Goal: Task Accomplishment & Management: Manage account settings

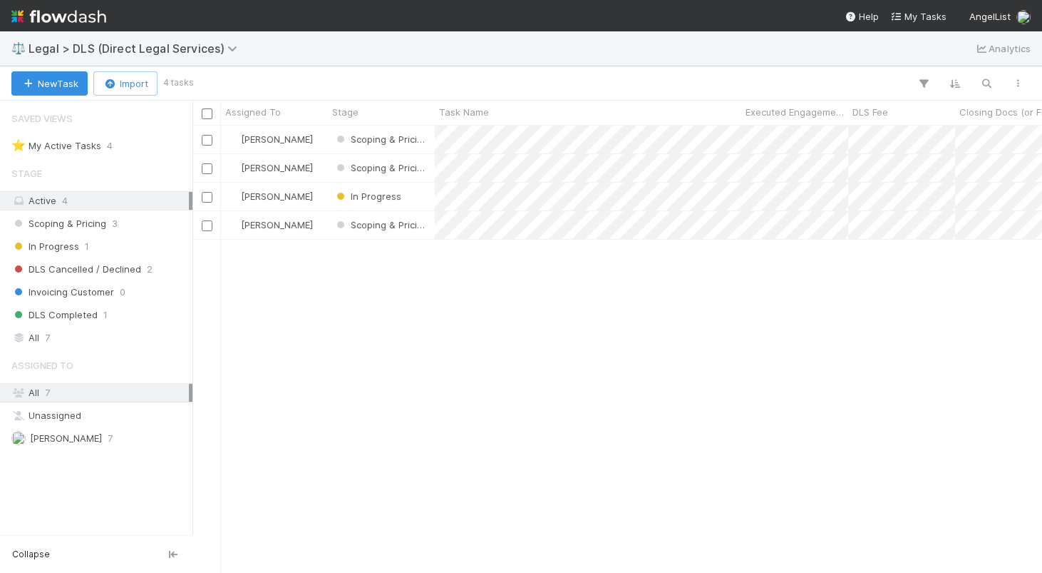
scroll to position [446, 849]
click at [208, 51] on span "Legal > DLS (Direct Legal Services)" at bounding box center [137, 48] width 216 height 14
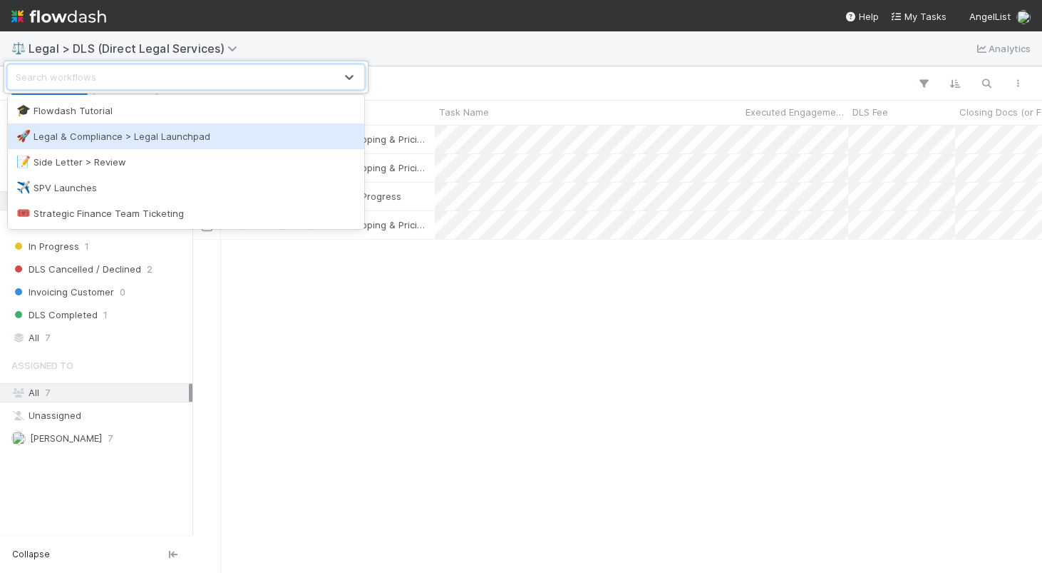
click at [238, 134] on div "🚀 Legal & Compliance > Legal Launchpad" at bounding box center [185, 136] width 339 height 14
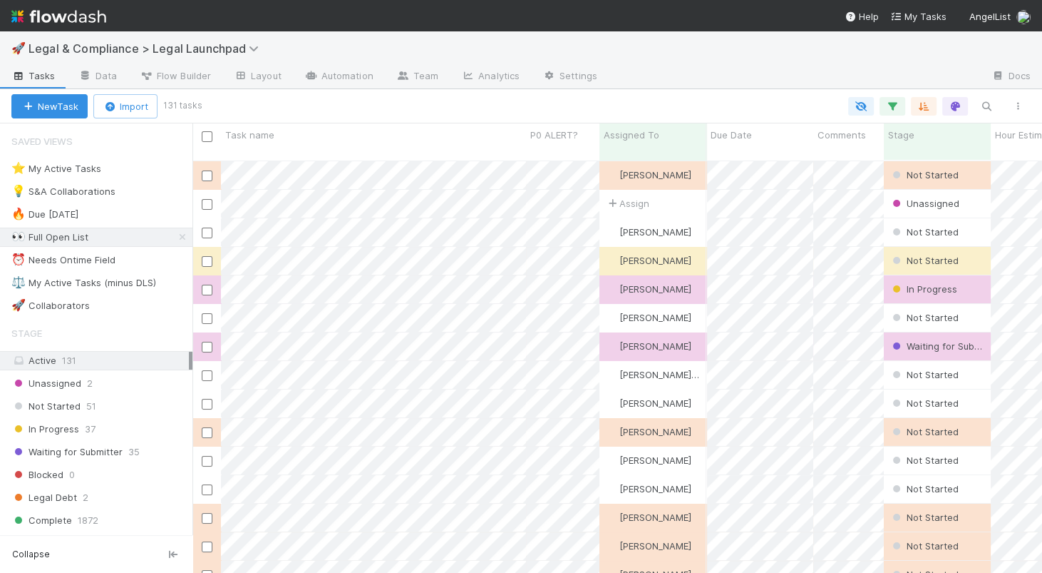
scroll to position [423, 849]
click at [162, 170] on div "⭐ My Active Tasks 20" at bounding box center [101, 169] width 181 height 18
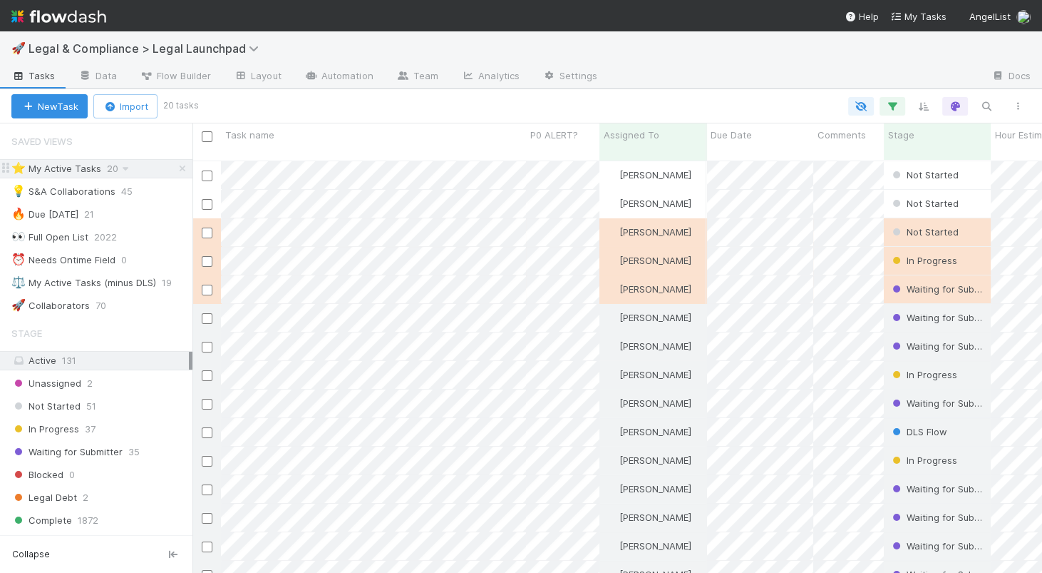
scroll to position [423, 849]
click at [515, 219] on div at bounding box center [521, 286] width 1042 height 573
click at [403, 192] on div at bounding box center [521, 286] width 1042 height 573
click at [389, 155] on div at bounding box center [521, 286] width 1042 height 573
click at [478, 173] on div at bounding box center [521, 286] width 1042 height 573
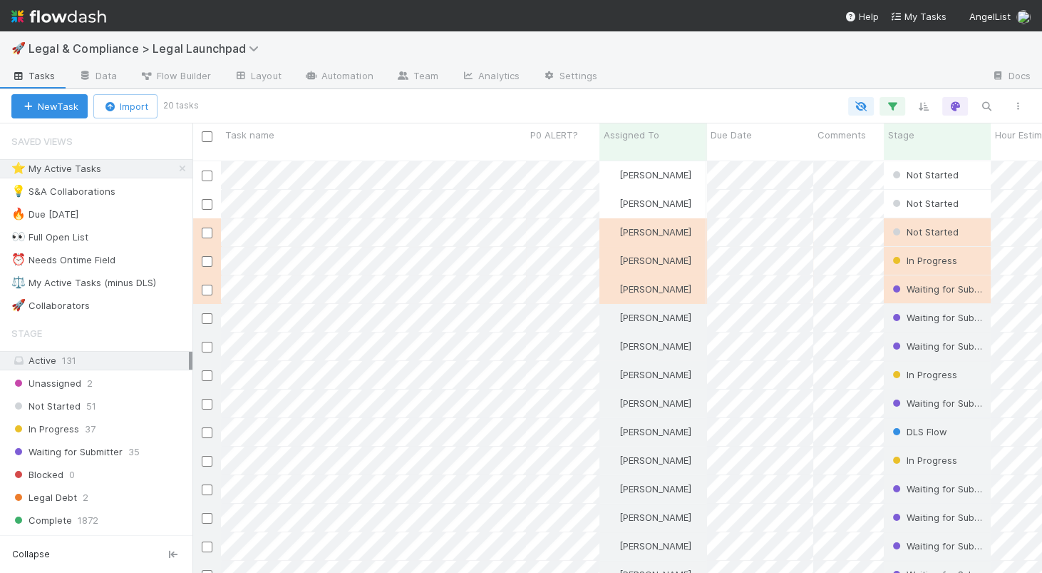
scroll to position [423, 849]
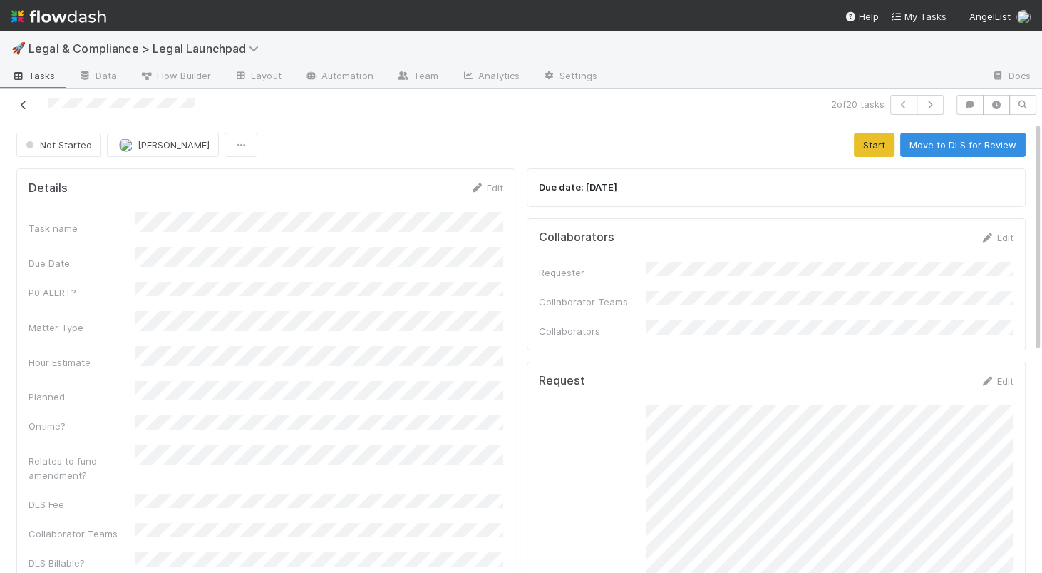
click at [24, 103] on icon at bounding box center [23, 105] width 14 height 9
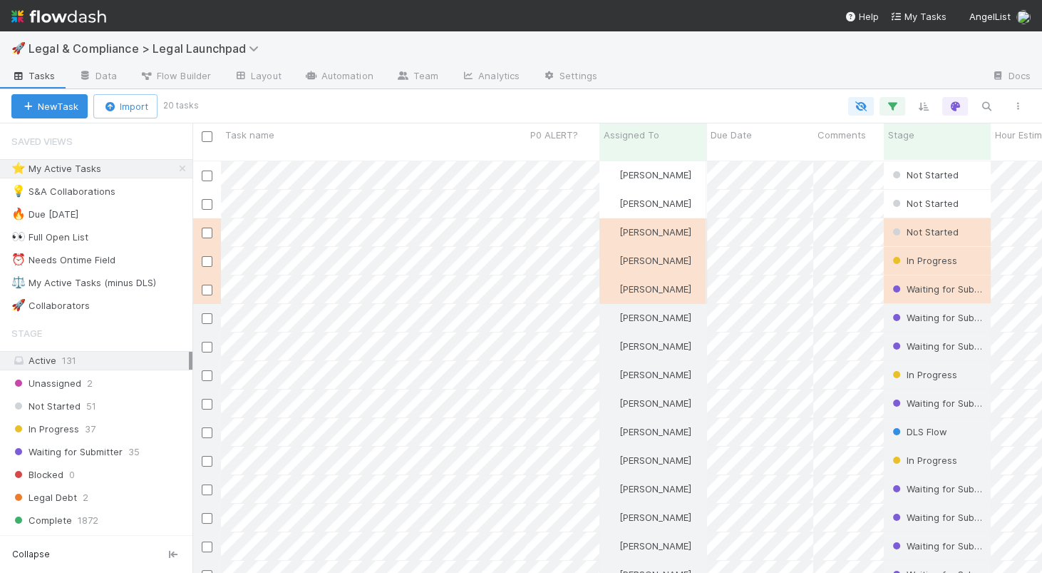
scroll to position [423, 849]
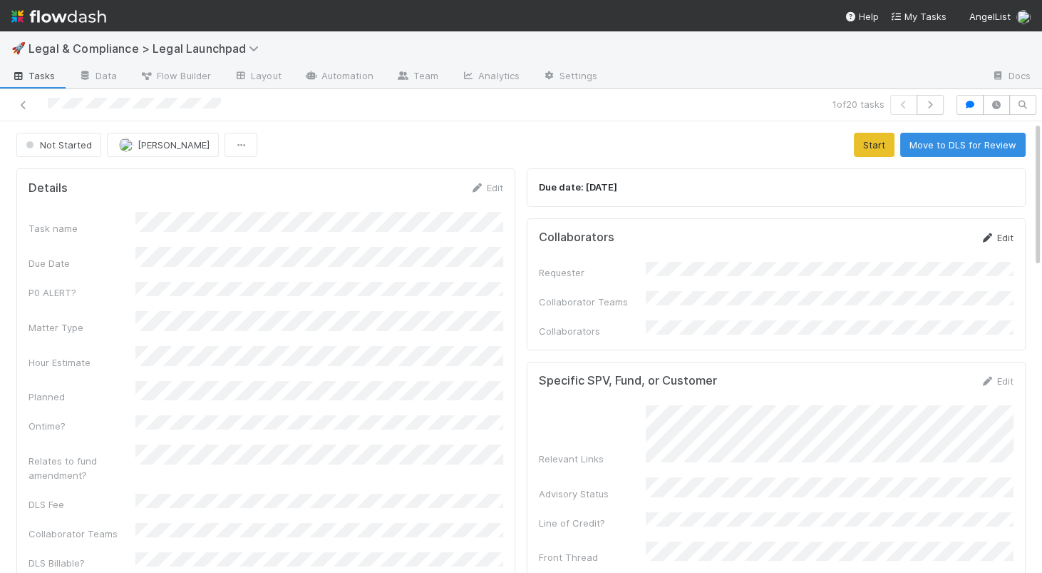
click at [1008, 235] on link "Edit" at bounding box center [997, 237] width 34 height 11
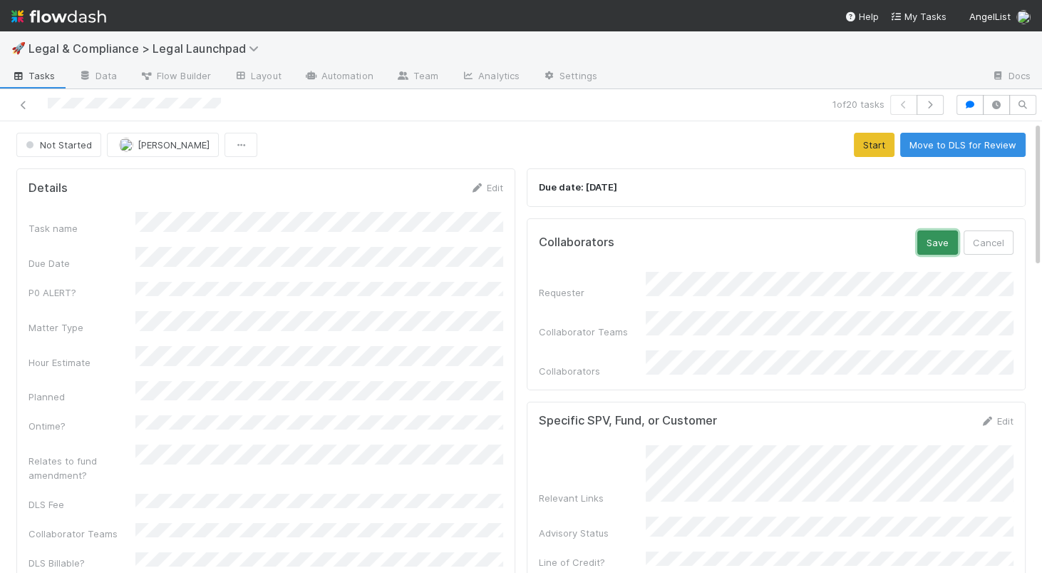
click at [940, 242] on button "Save" at bounding box center [938, 242] width 41 height 24
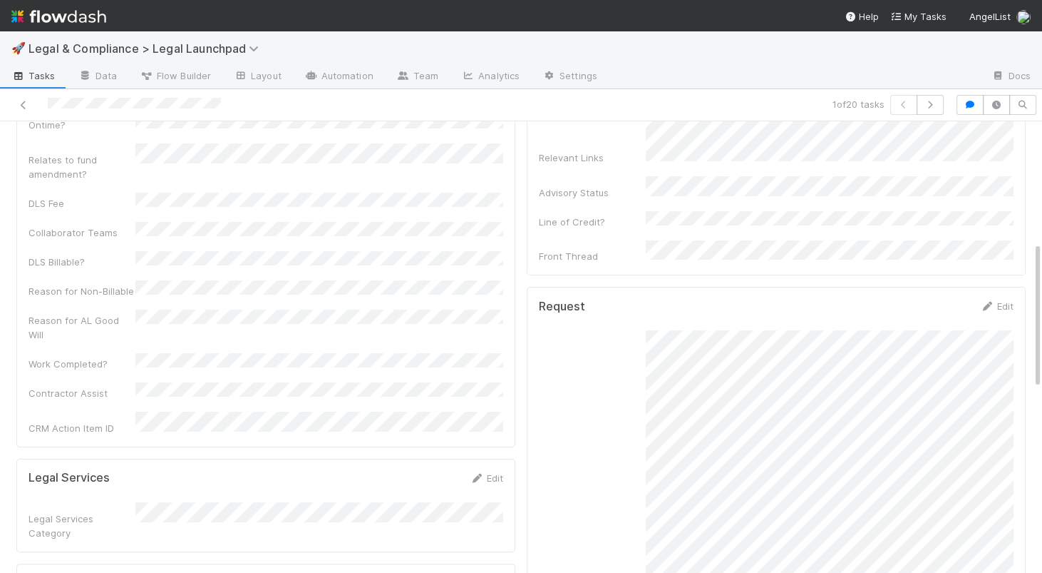
scroll to position [174, 0]
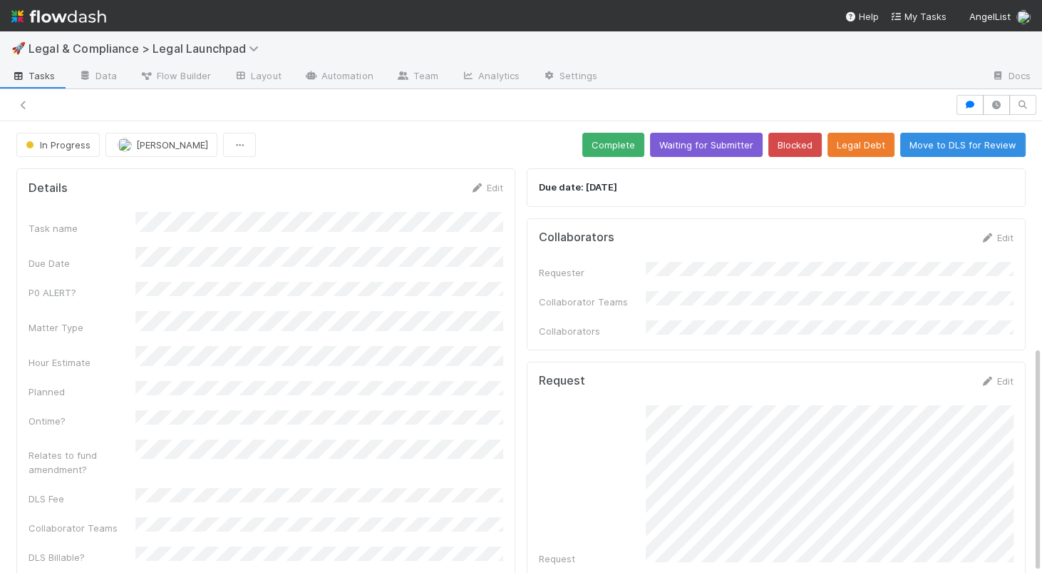
scroll to position [447, 0]
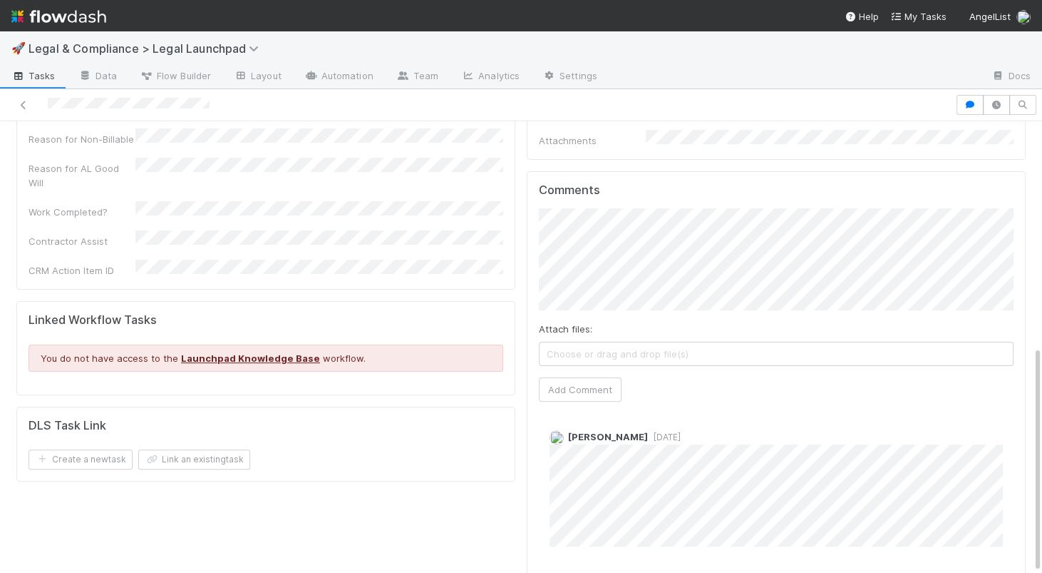
click at [51, 15] on img at bounding box center [58, 16] width 95 height 24
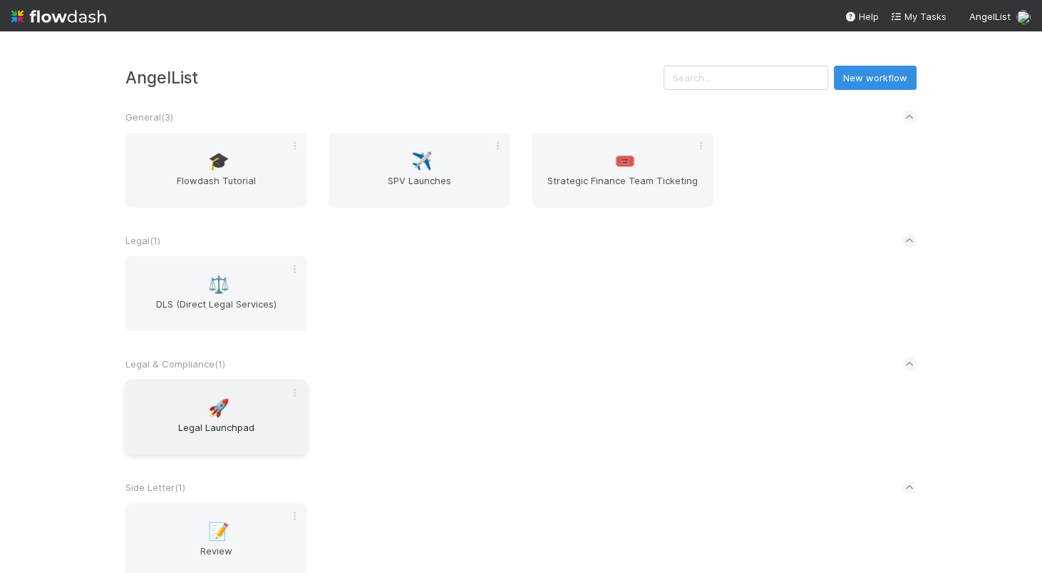
click at [231, 426] on span "Legal Launchpad" at bounding box center [216, 434] width 170 height 29
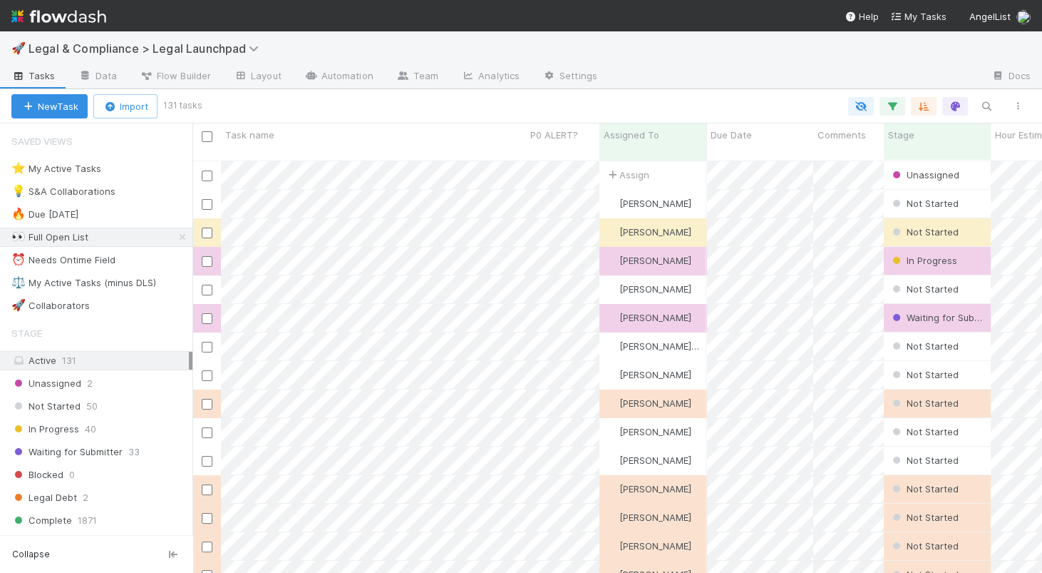
scroll to position [423, 849]
click at [158, 167] on div "⭐ My Active Tasks 21" at bounding box center [101, 169] width 181 height 18
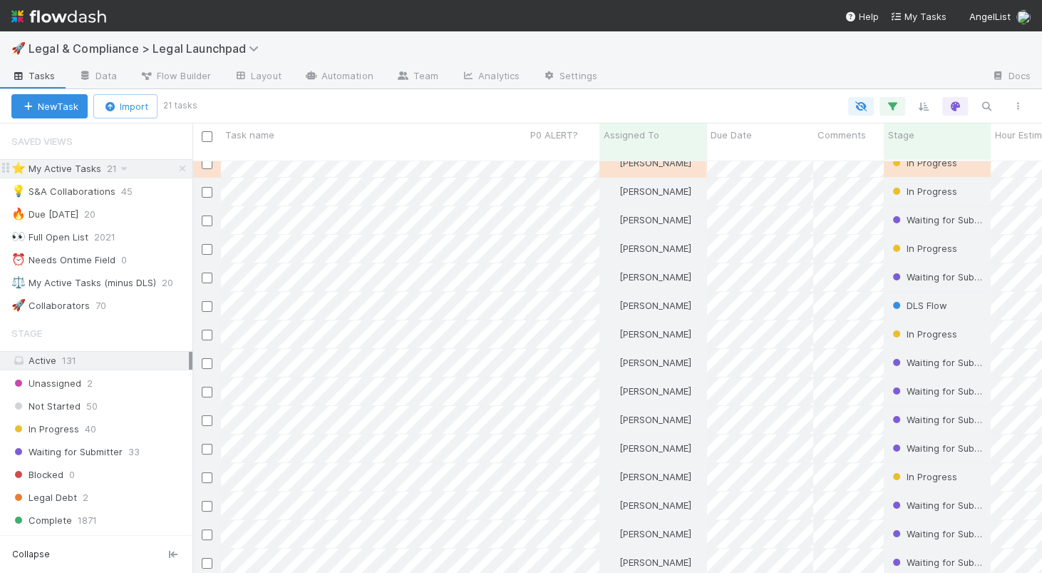
scroll to position [175, 0]
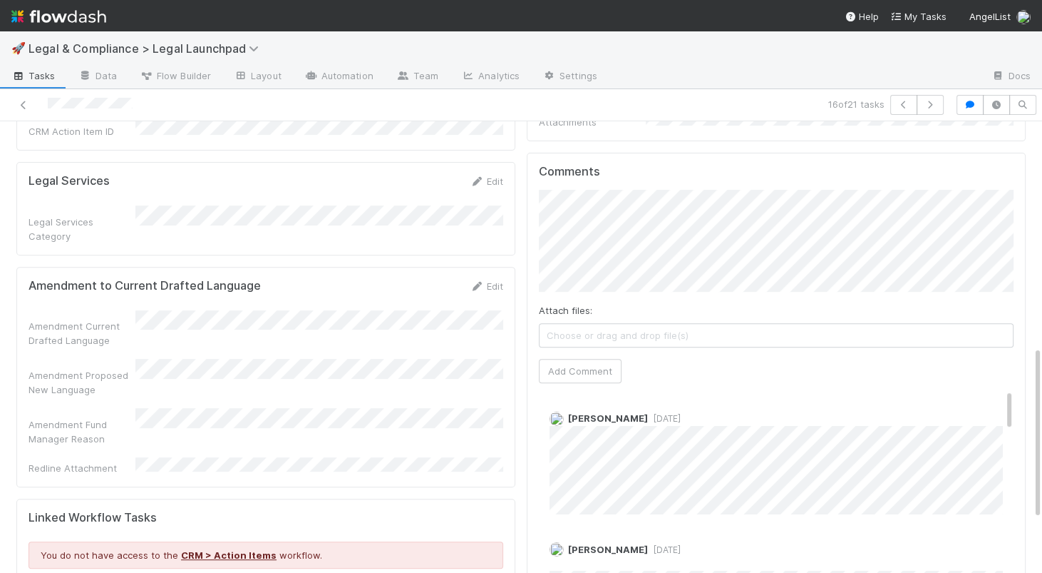
scroll to position [498, 0]
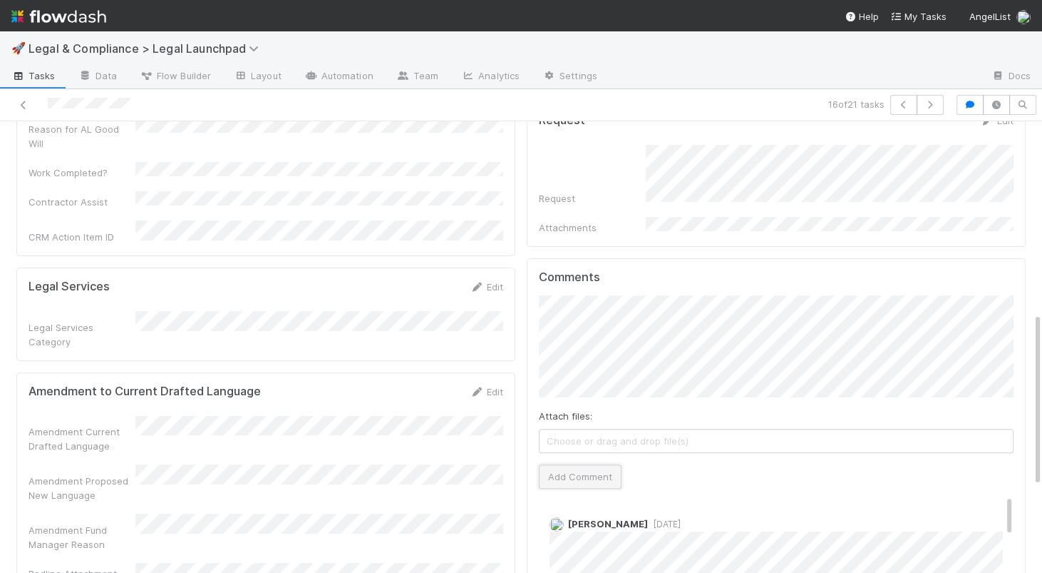
click at [584, 464] on button "Add Comment" at bounding box center [580, 476] width 83 height 24
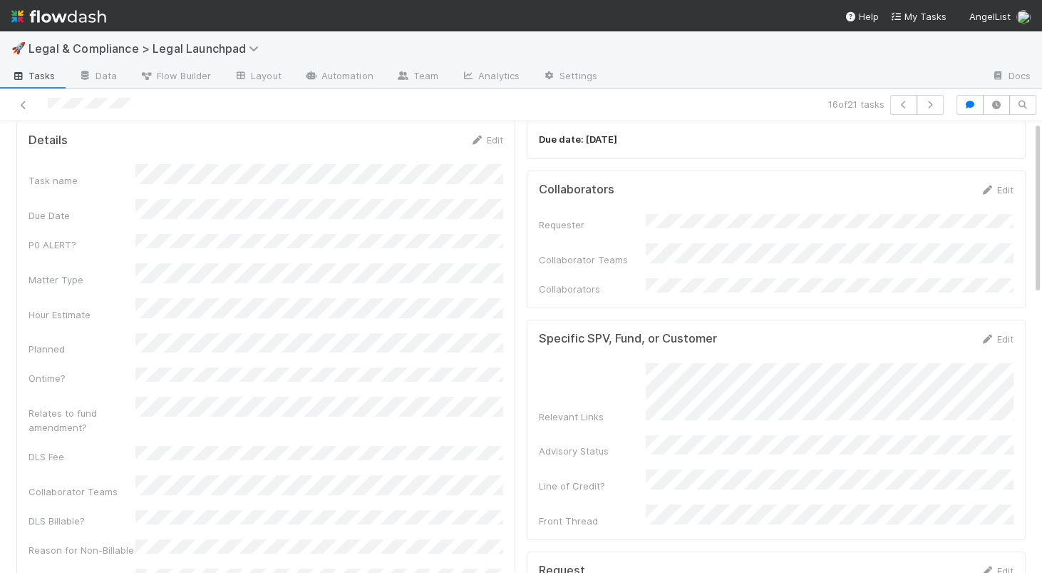
scroll to position [0, 0]
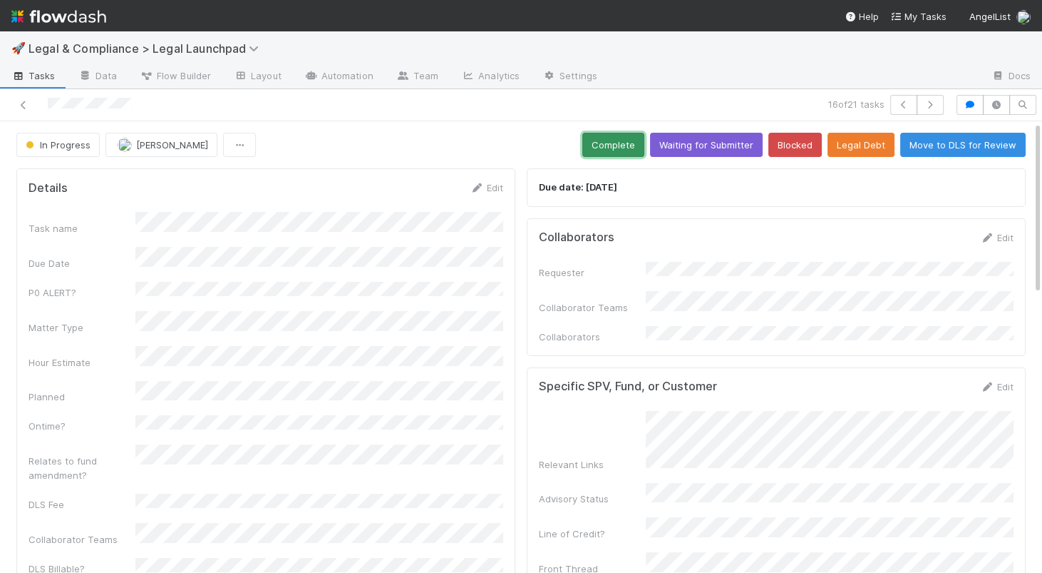
click at [620, 147] on button "Complete" at bounding box center [613, 145] width 62 height 24
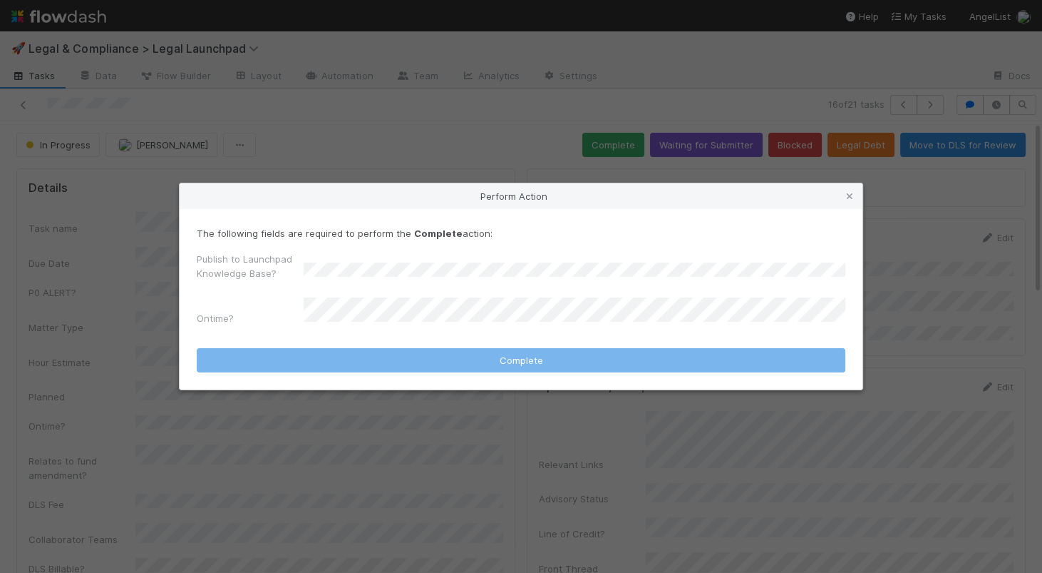
click at [369, 327] on form "The following fields are required to perform the Complete action: Publish to La…" at bounding box center [521, 299] width 649 height 146
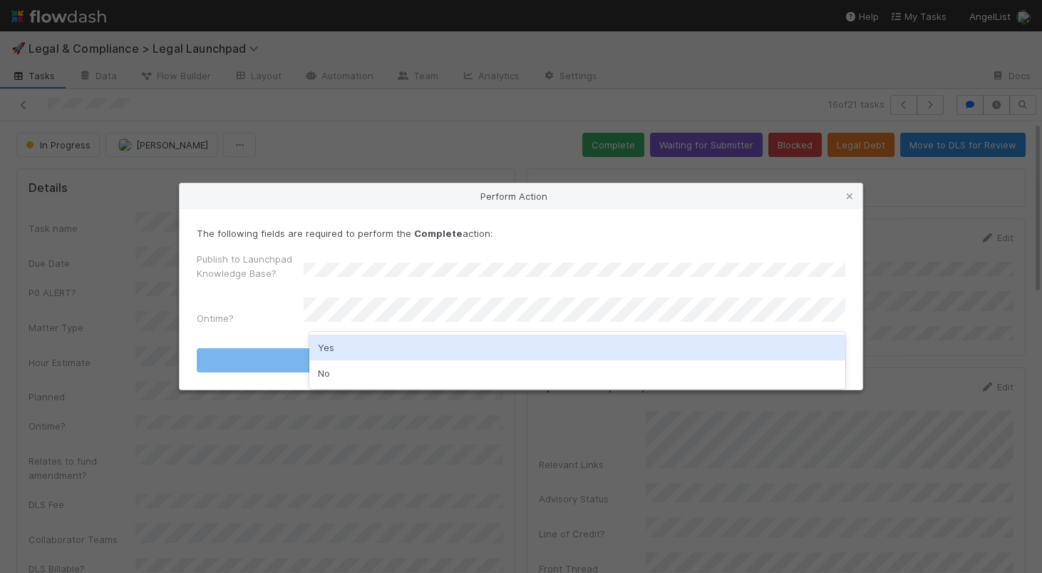
click at [363, 346] on div "Yes" at bounding box center [577, 347] width 536 height 26
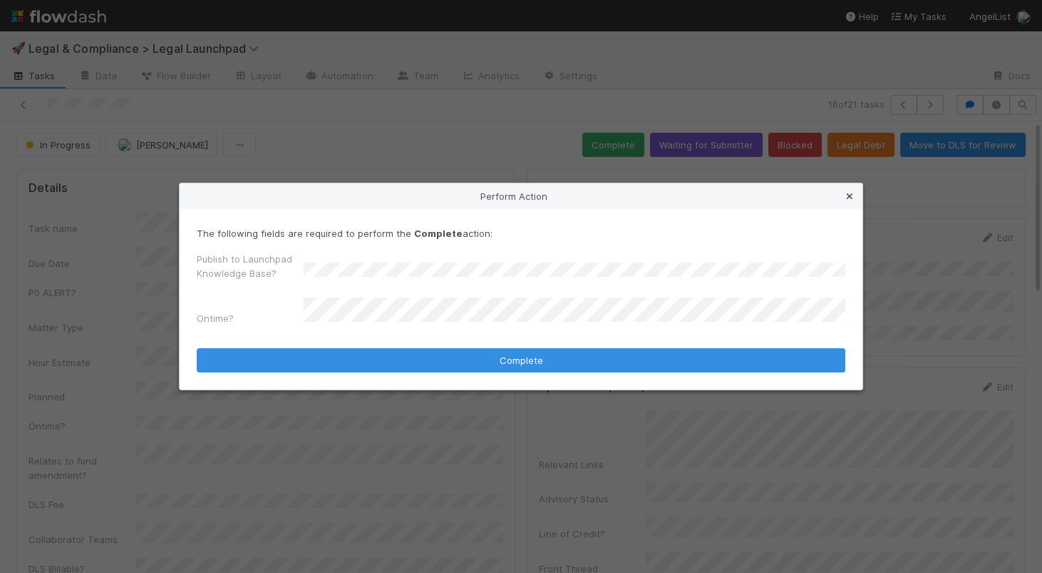
click at [849, 195] on icon at bounding box center [850, 196] width 14 height 9
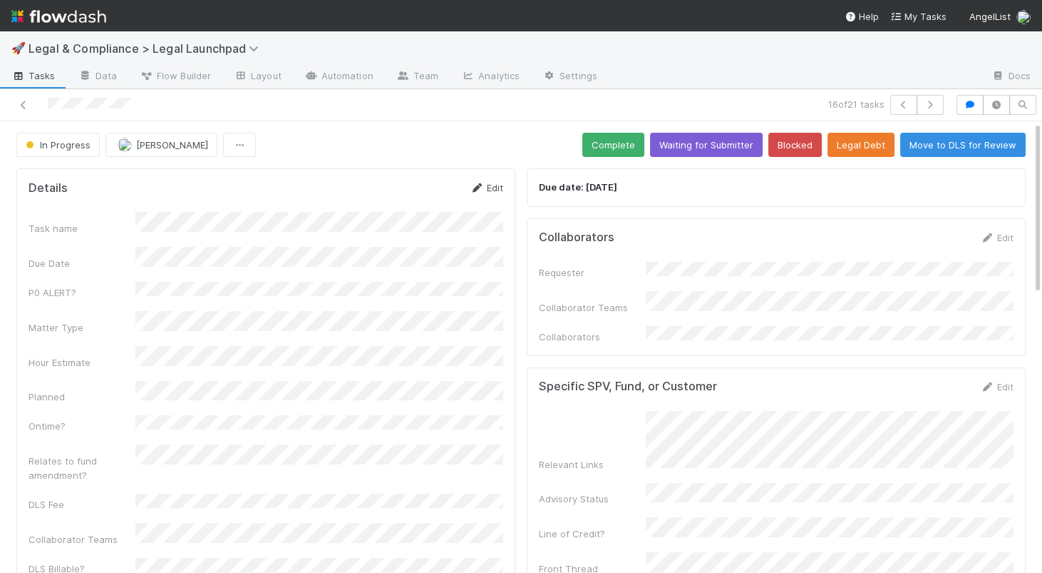
click at [484, 185] on link "Edit" at bounding box center [487, 187] width 34 height 11
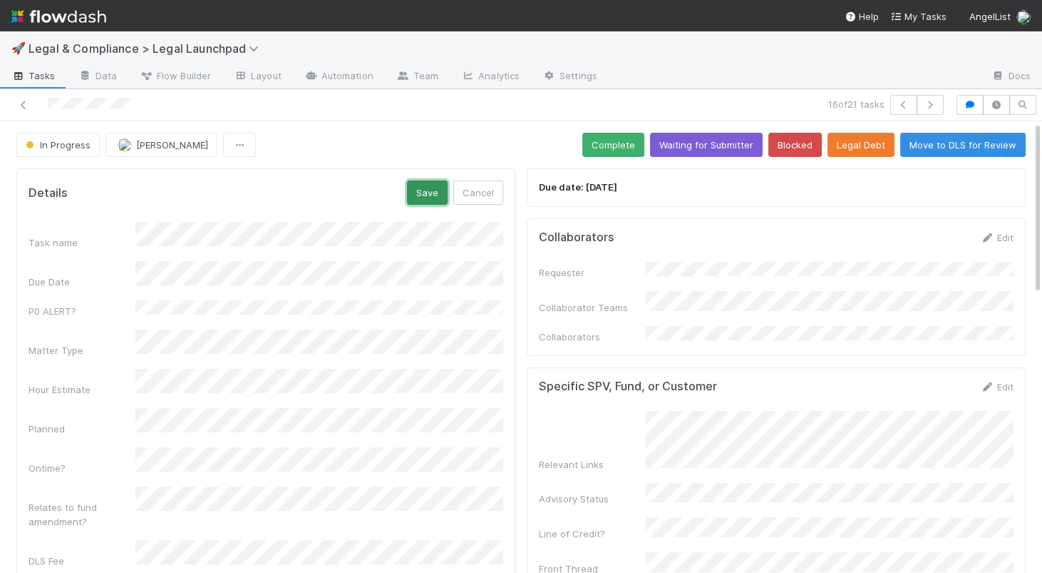
click at [429, 195] on button "Save" at bounding box center [427, 192] width 41 height 24
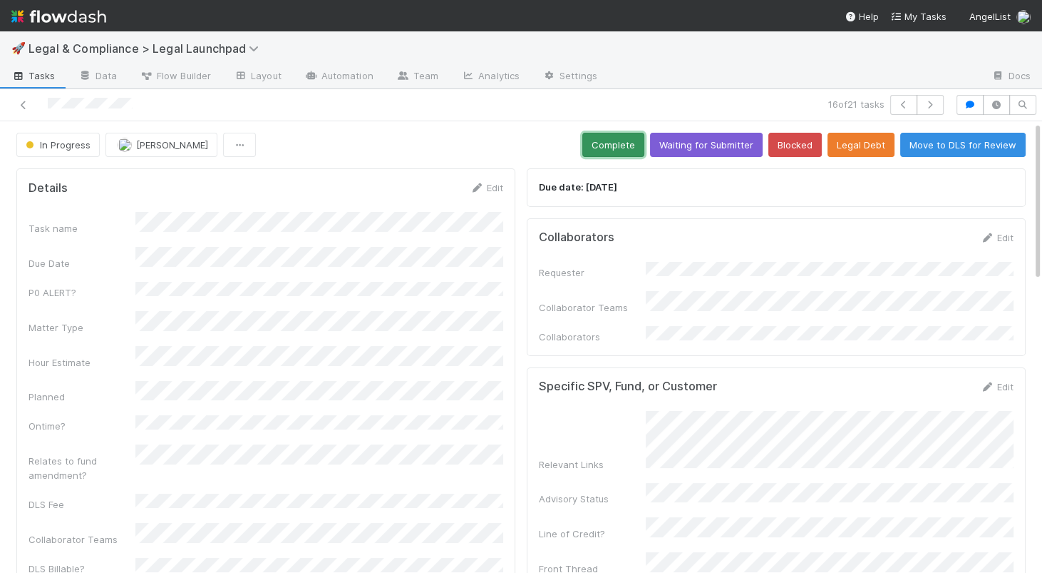
click at [614, 150] on button "Complete" at bounding box center [613, 145] width 62 height 24
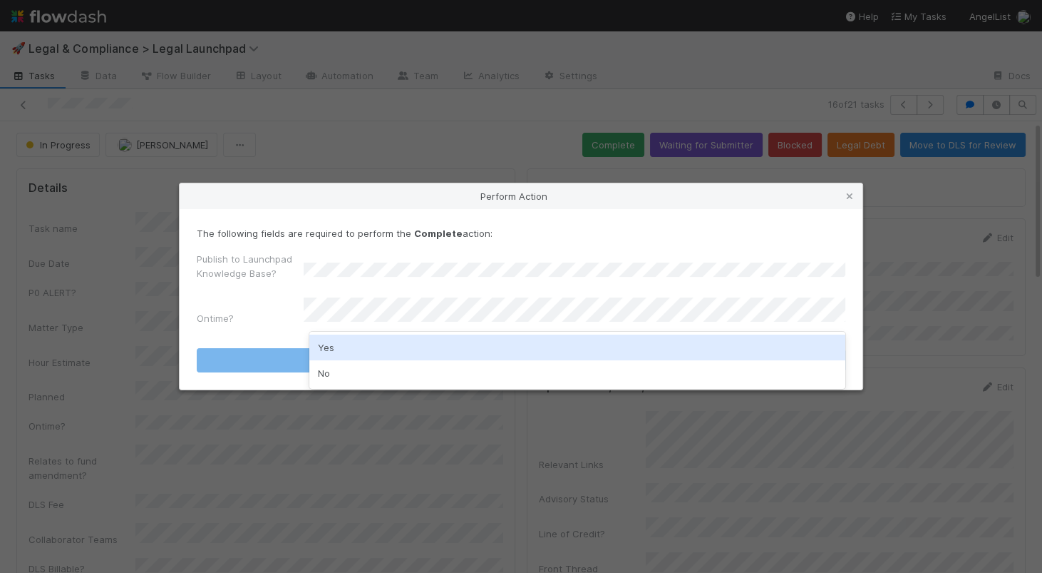
click at [333, 350] on div "Yes" at bounding box center [577, 347] width 536 height 26
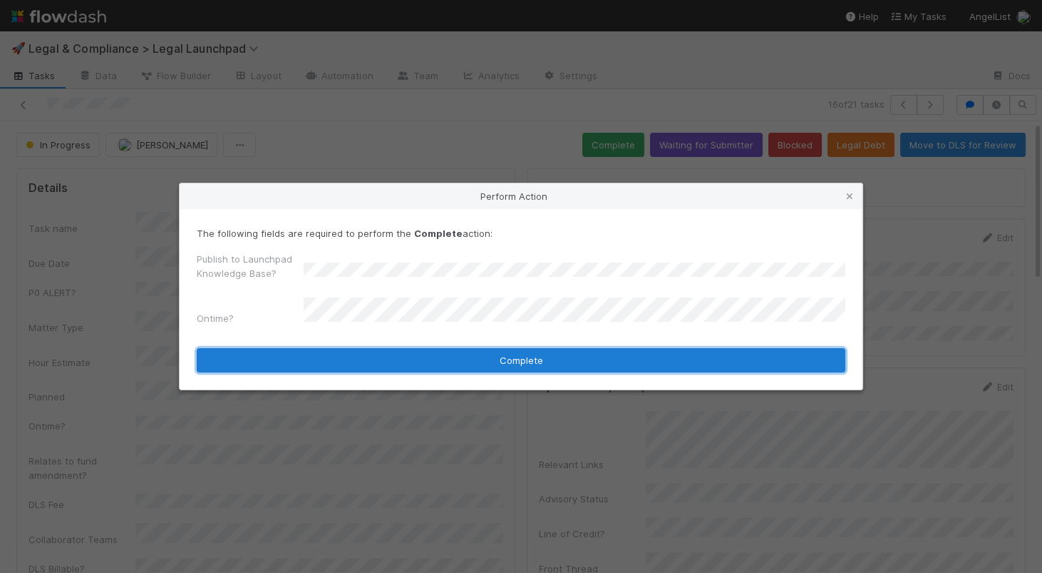
click at [324, 353] on button "Complete" at bounding box center [521, 360] width 649 height 24
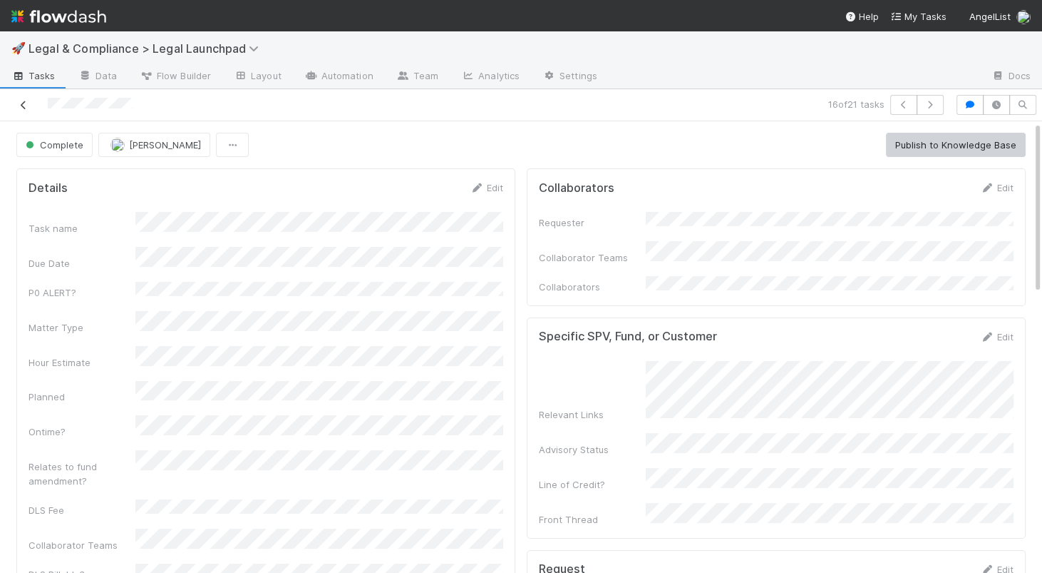
click at [22, 108] on icon at bounding box center [23, 105] width 14 height 9
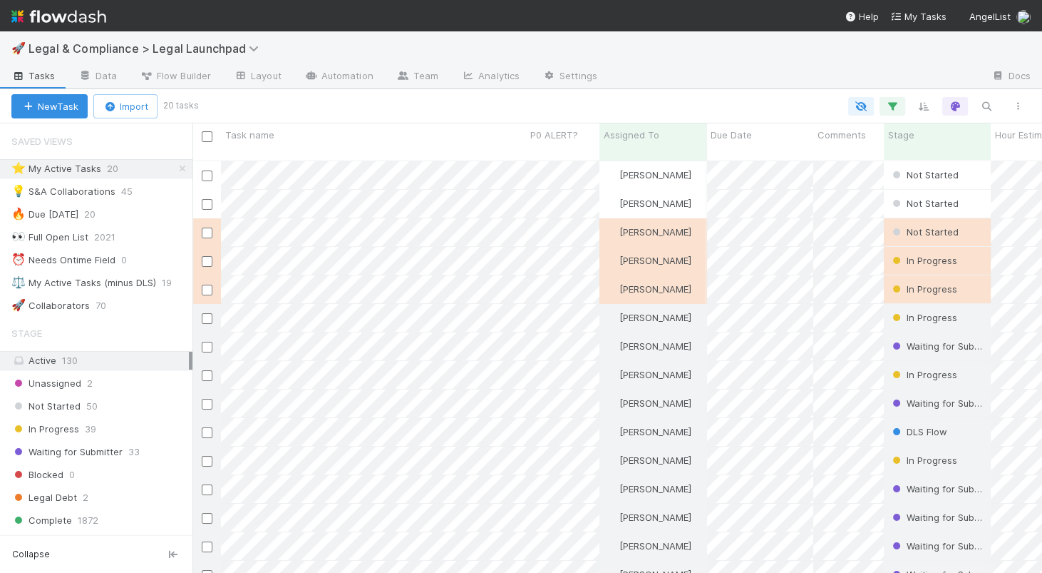
scroll to position [423, 849]
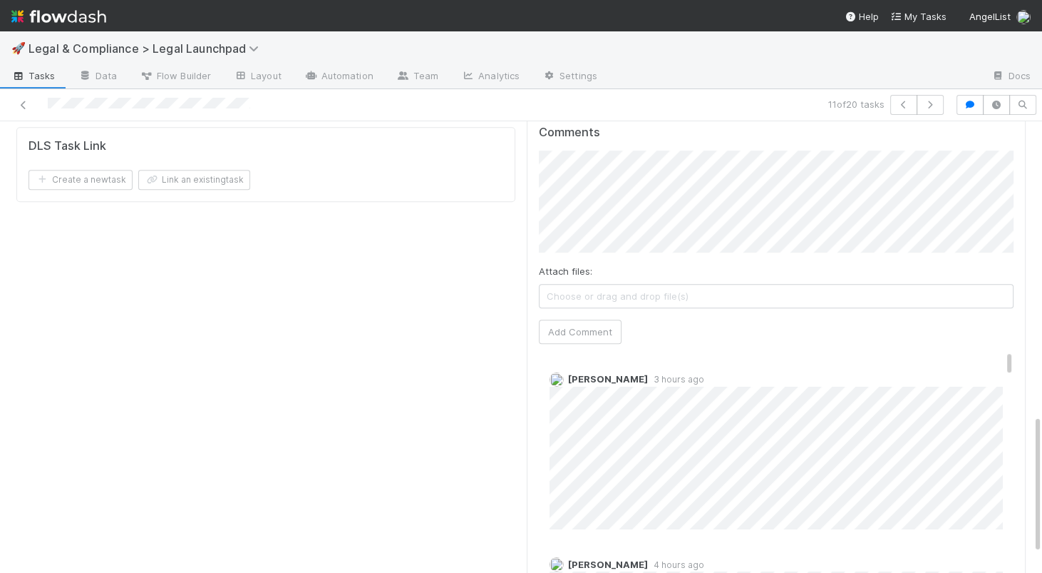
scroll to position [933, 0]
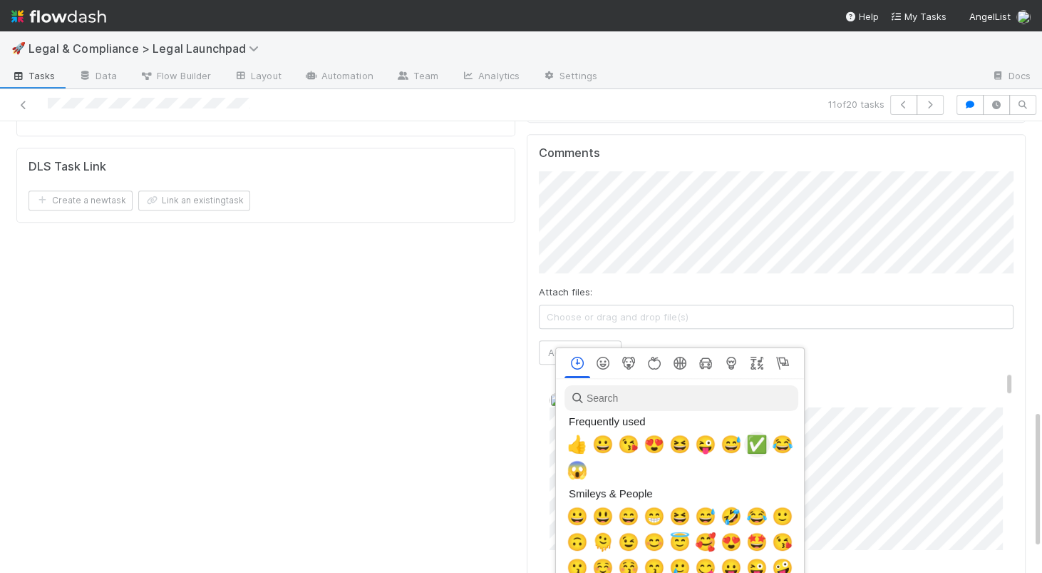
click at [763, 443] on span "✅" at bounding box center [756, 444] width 21 height 20
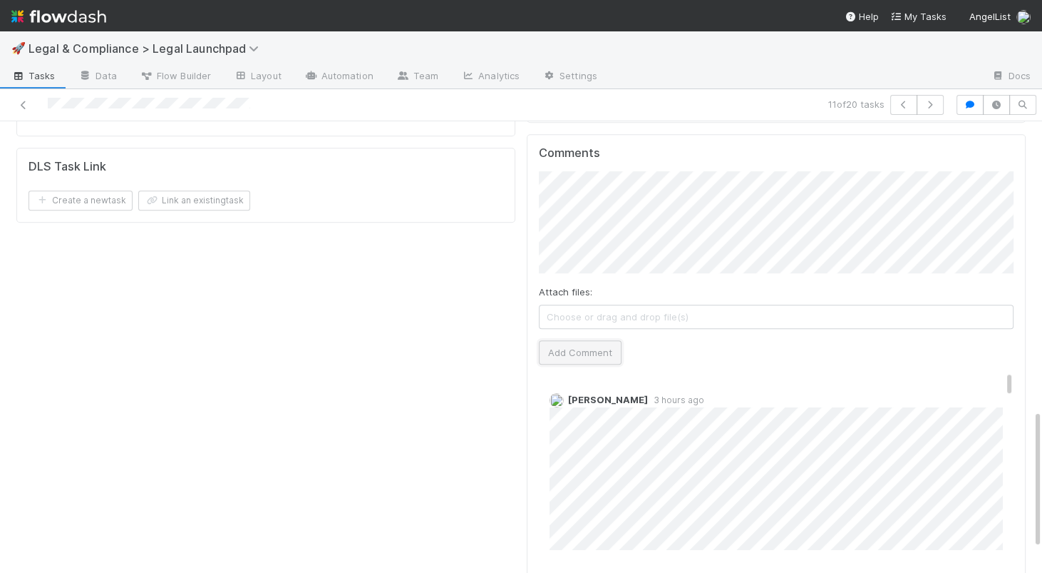
click at [578, 340] on button "Add Comment" at bounding box center [580, 352] width 83 height 24
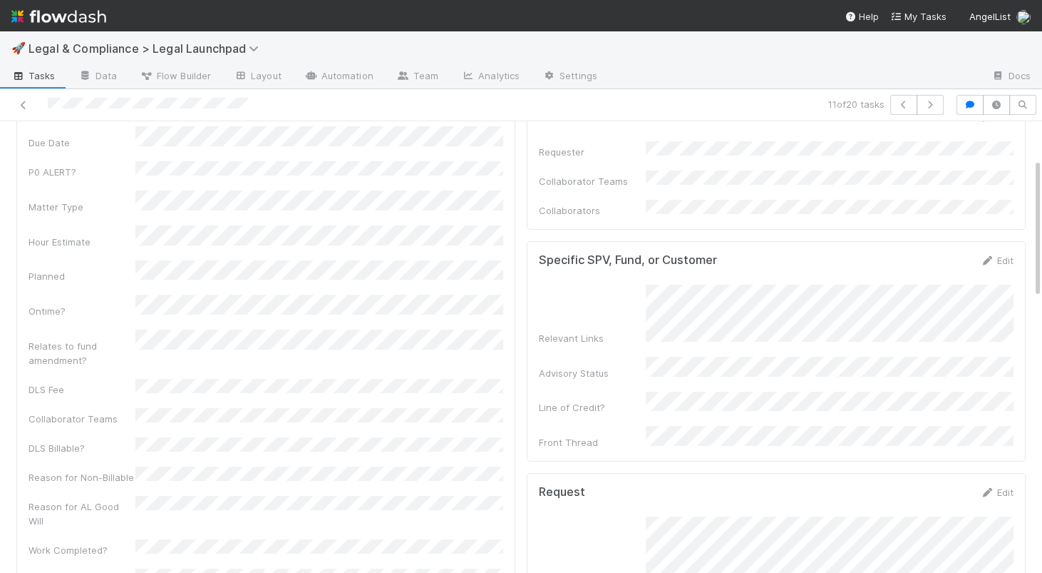
scroll to position [0, 0]
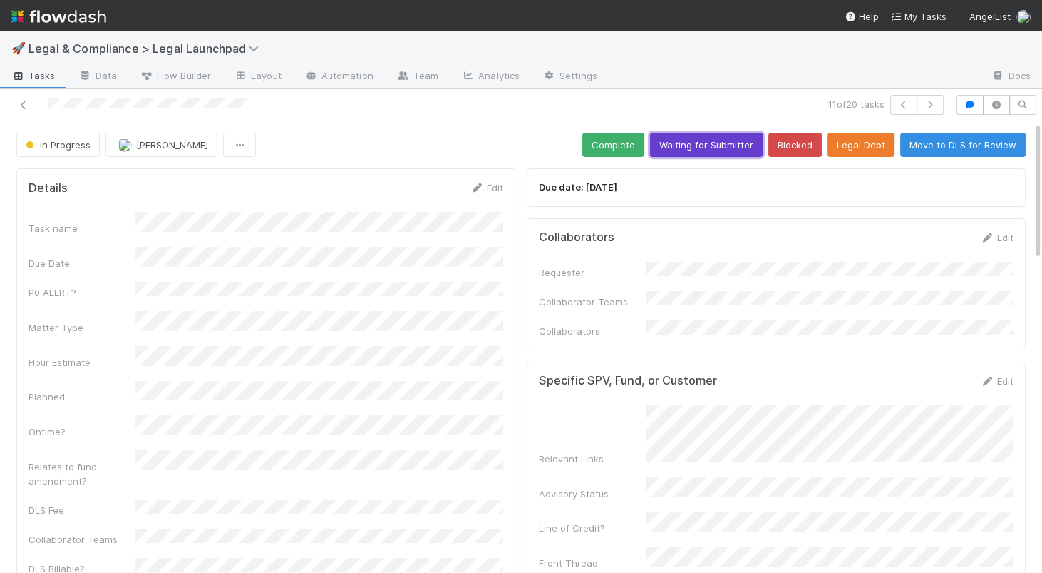
click at [727, 151] on button "Waiting for Submitter" at bounding box center [706, 145] width 113 height 24
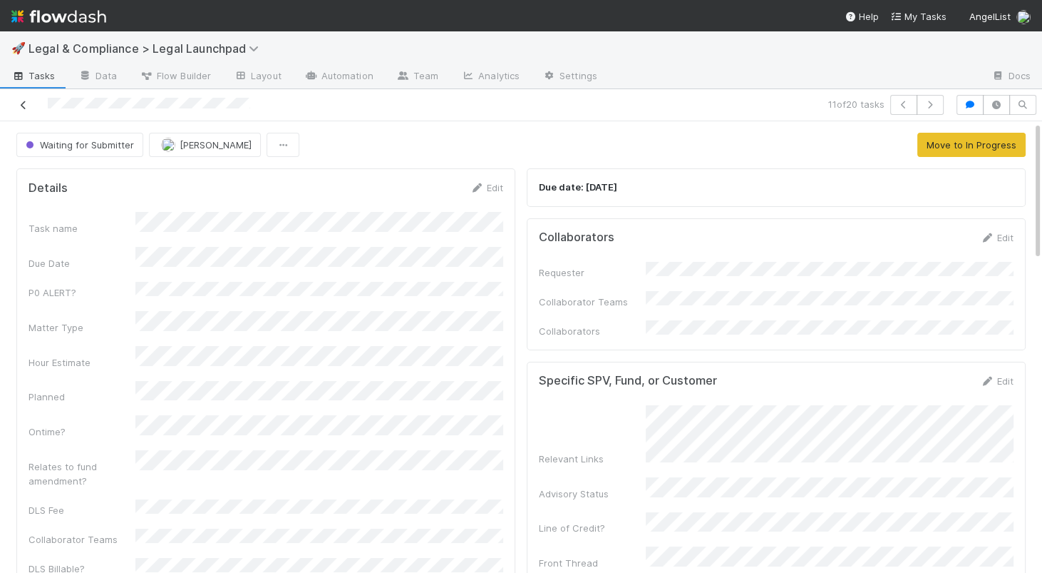
click at [25, 101] on icon at bounding box center [23, 105] width 14 height 9
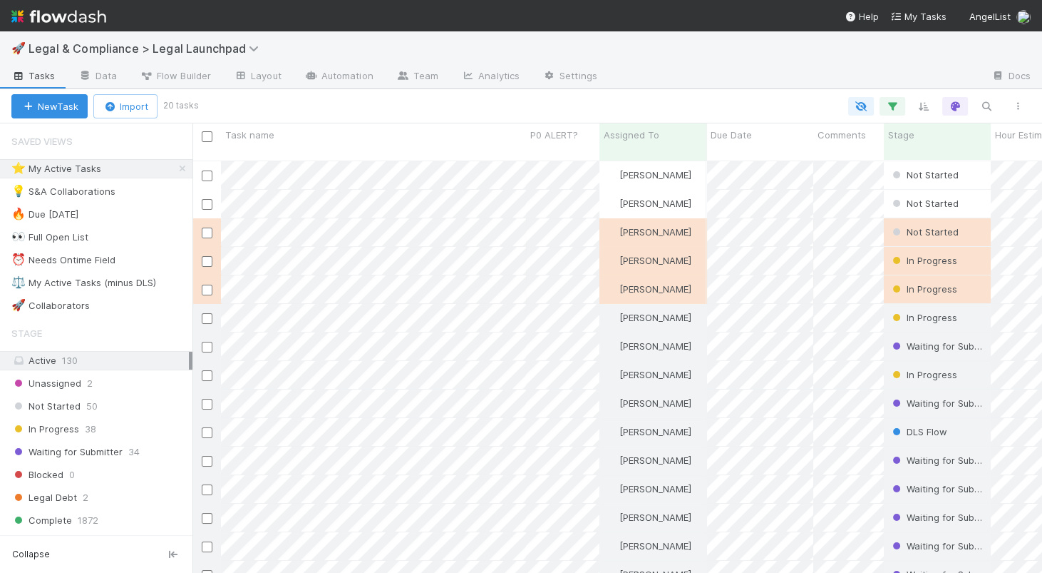
scroll to position [423, 849]
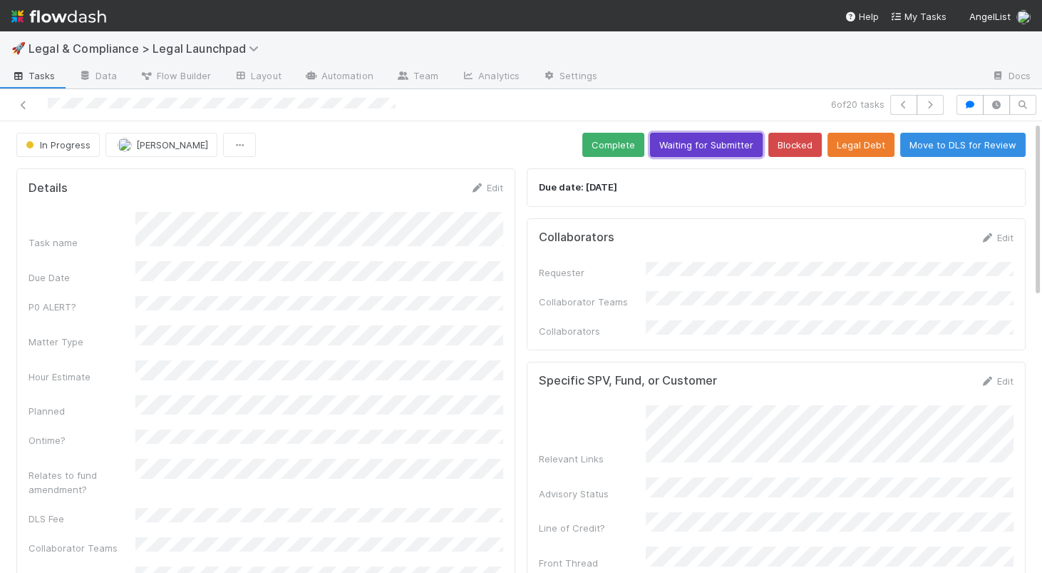
click at [717, 145] on button "Waiting for Submitter" at bounding box center [706, 145] width 113 height 24
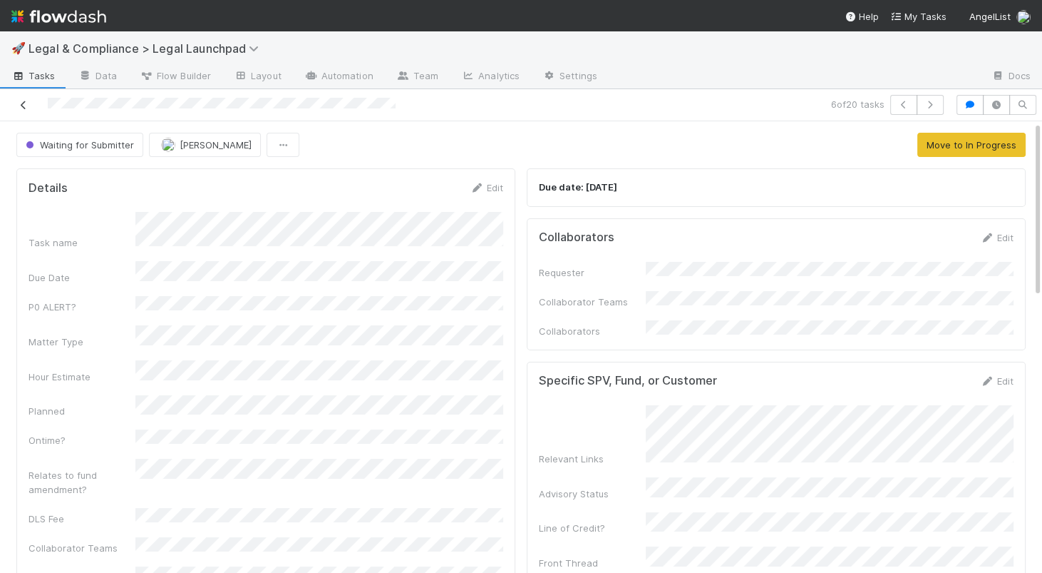
click at [26, 104] on icon at bounding box center [23, 105] width 14 height 9
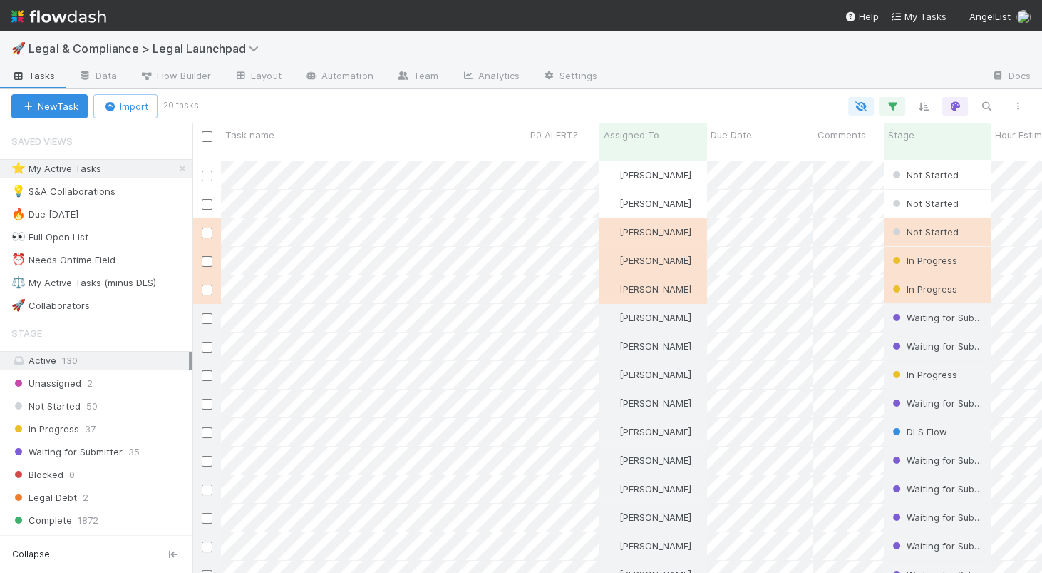
scroll to position [423, 849]
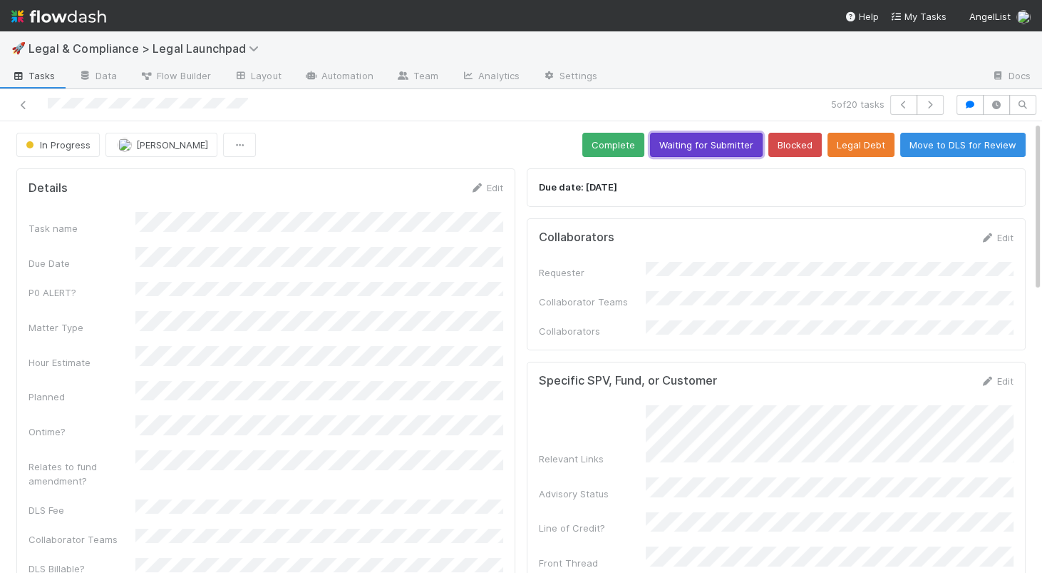
click at [734, 143] on button "Waiting for Submitter" at bounding box center [706, 145] width 113 height 24
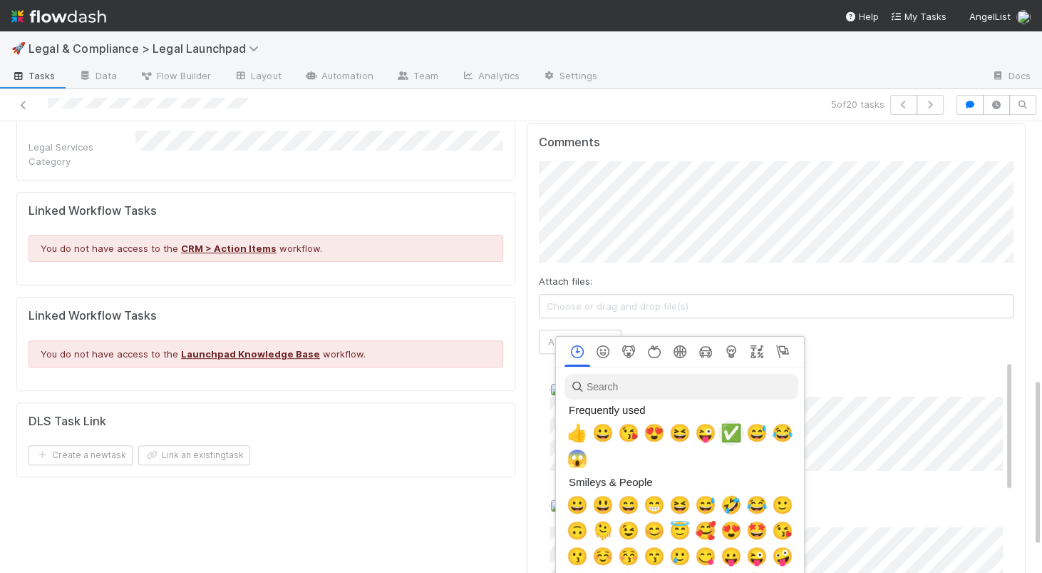
click at [734, 438] on span "✅" at bounding box center [731, 433] width 21 height 20
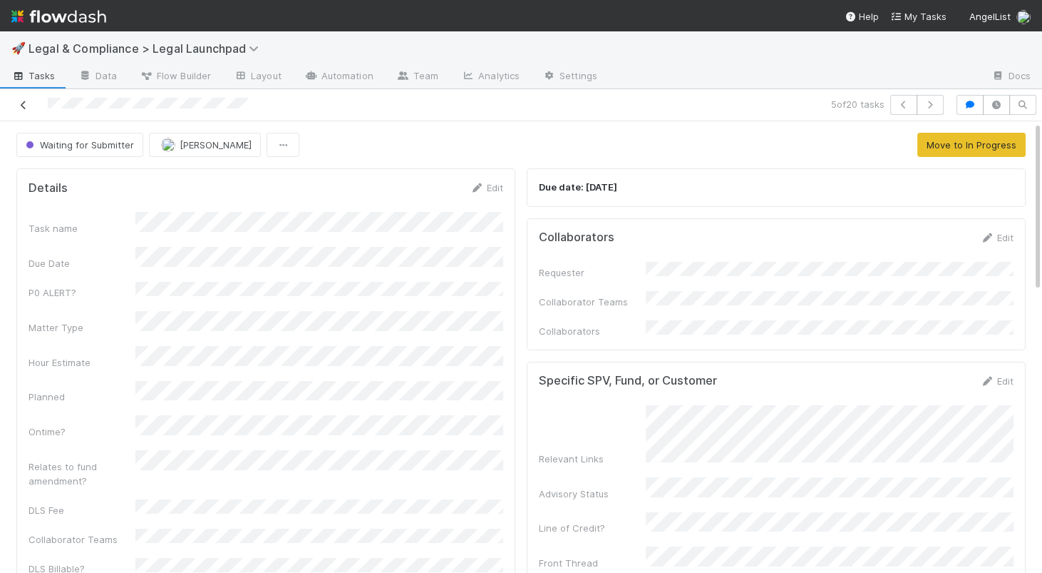
click at [21, 103] on icon at bounding box center [23, 105] width 14 height 9
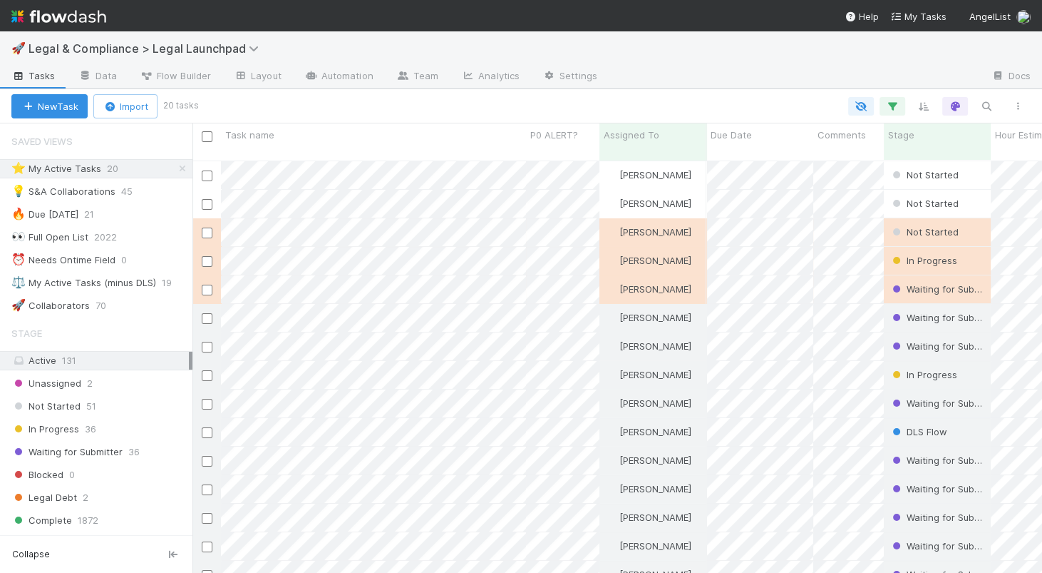
scroll to position [1, 0]
click at [500, 253] on div at bounding box center [521, 286] width 1042 height 573
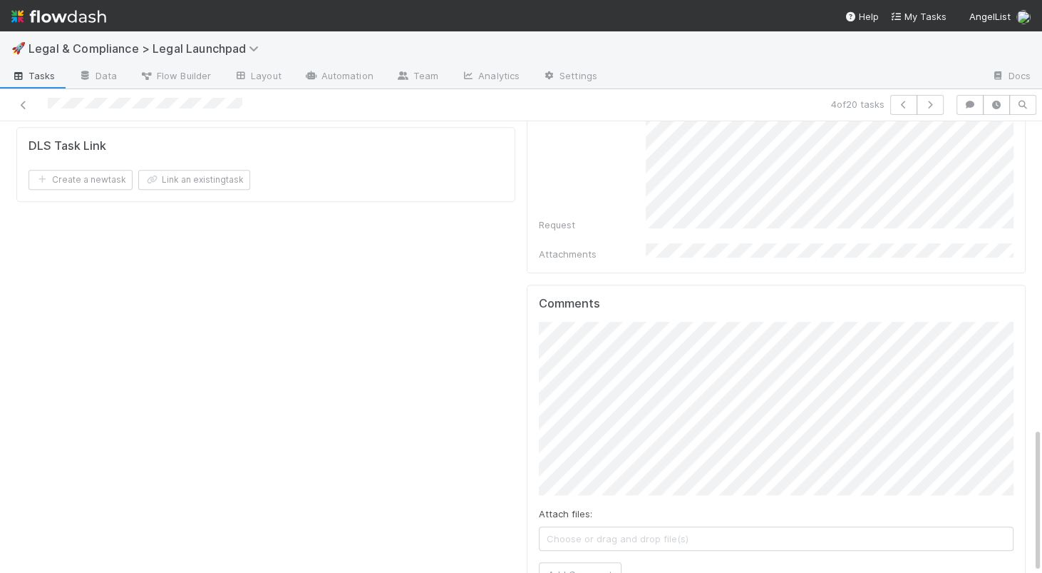
scroll to position [962, 0]
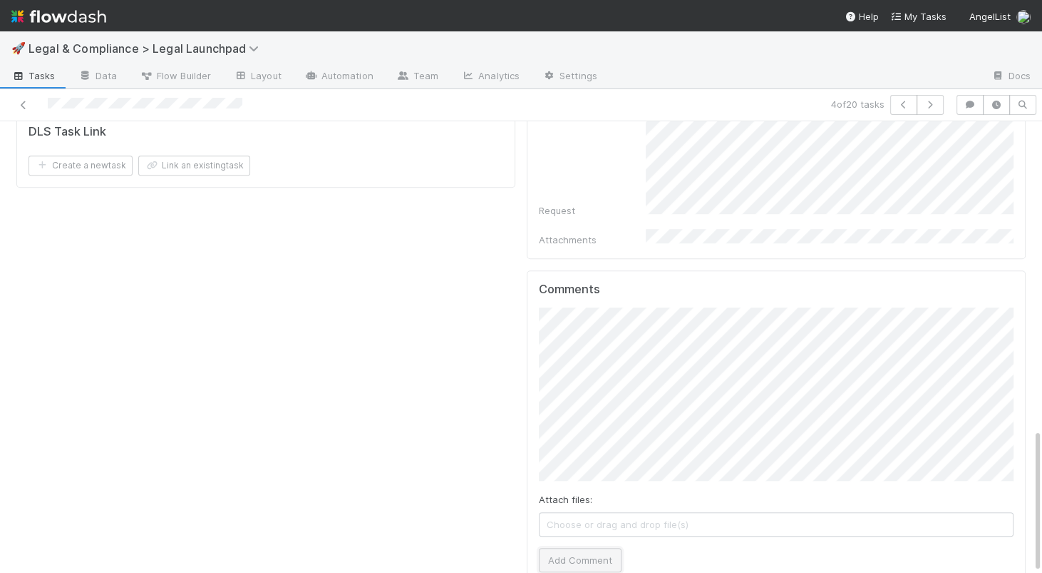
click at [582, 548] on button "Add Comment" at bounding box center [580, 560] width 83 height 24
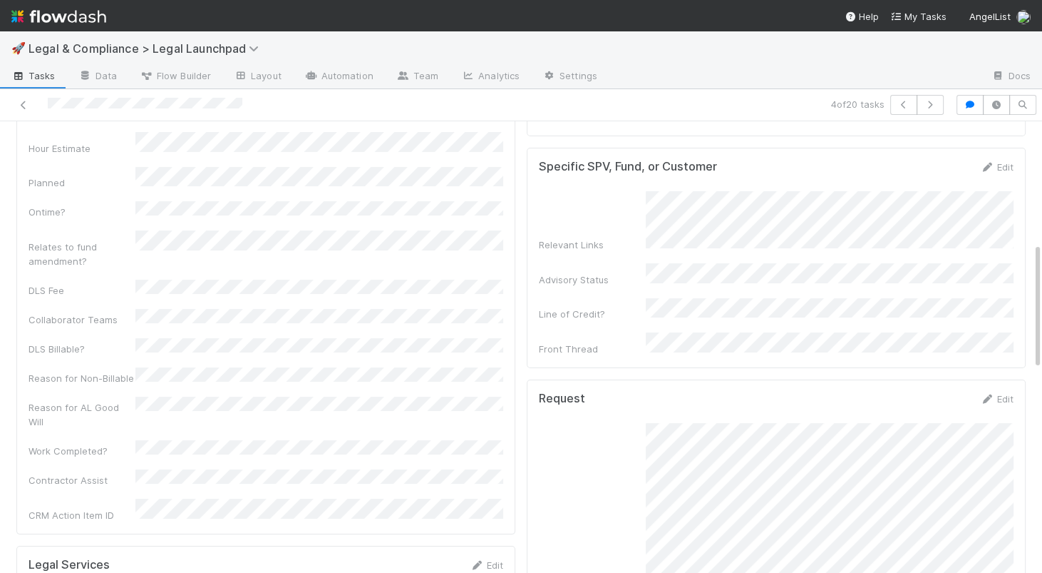
scroll to position [0, 0]
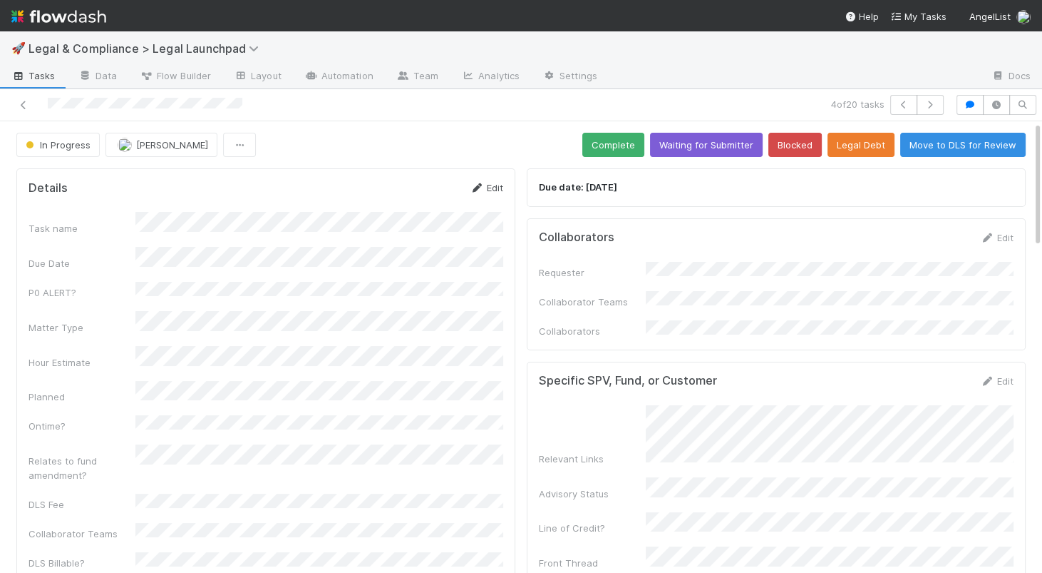
click at [501, 188] on link "Edit" at bounding box center [487, 187] width 34 height 11
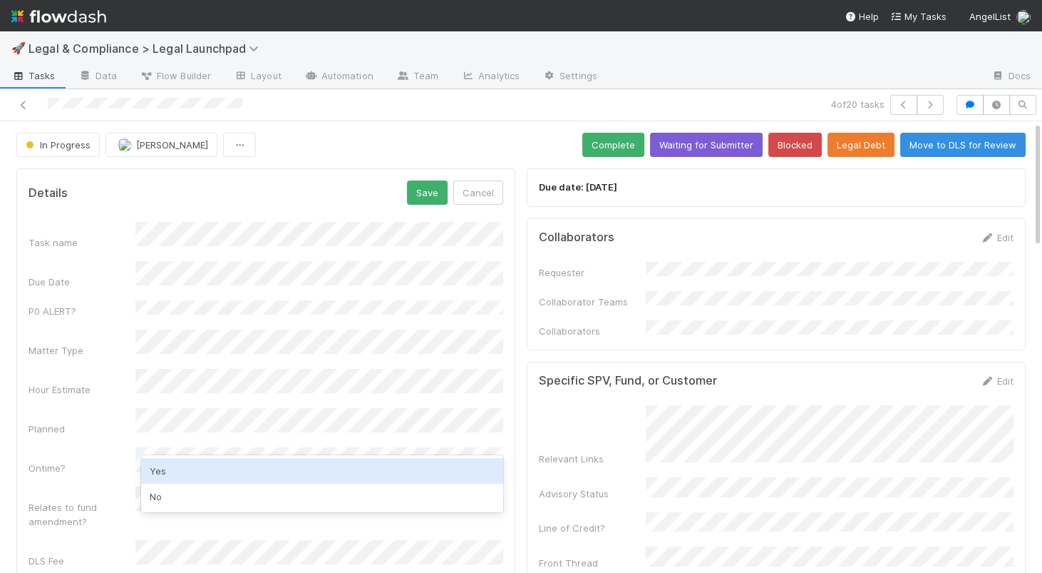
click at [282, 468] on div "Yes" at bounding box center [322, 471] width 362 height 26
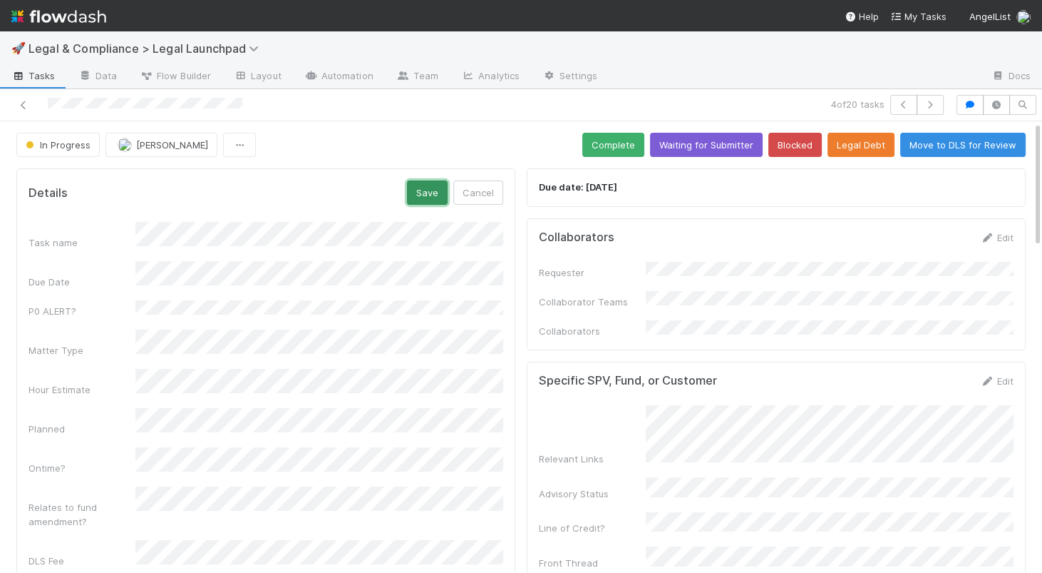
click at [420, 194] on button "Save" at bounding box center [427, 192] width 41 height 24
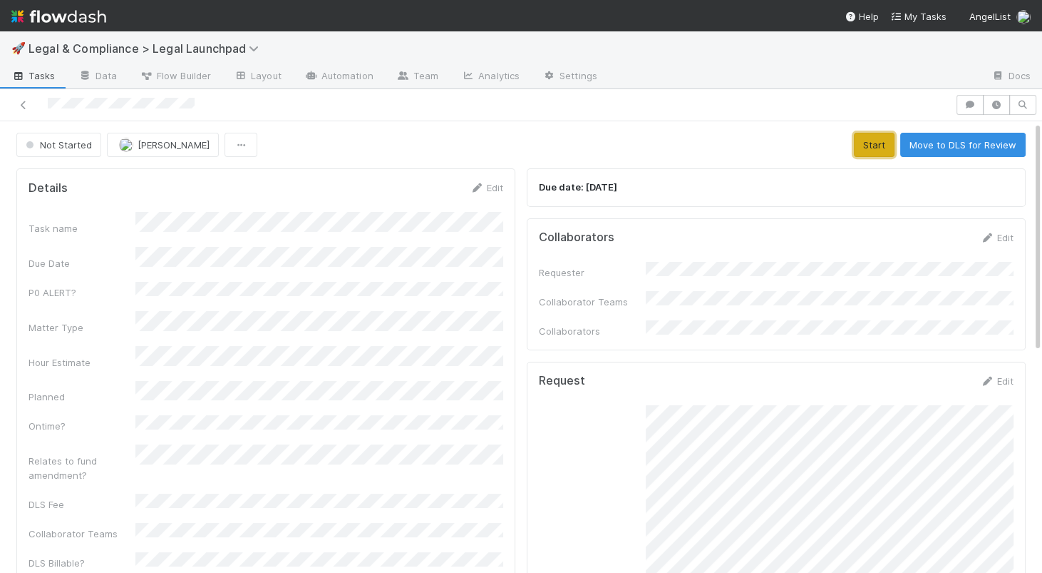
click at [883, 143] on button "Start" at bounding box center [874, 145] width 41 height 24
click at [996, 238] on link "Edit" at bounding box center [997, 237] width 34 height 11
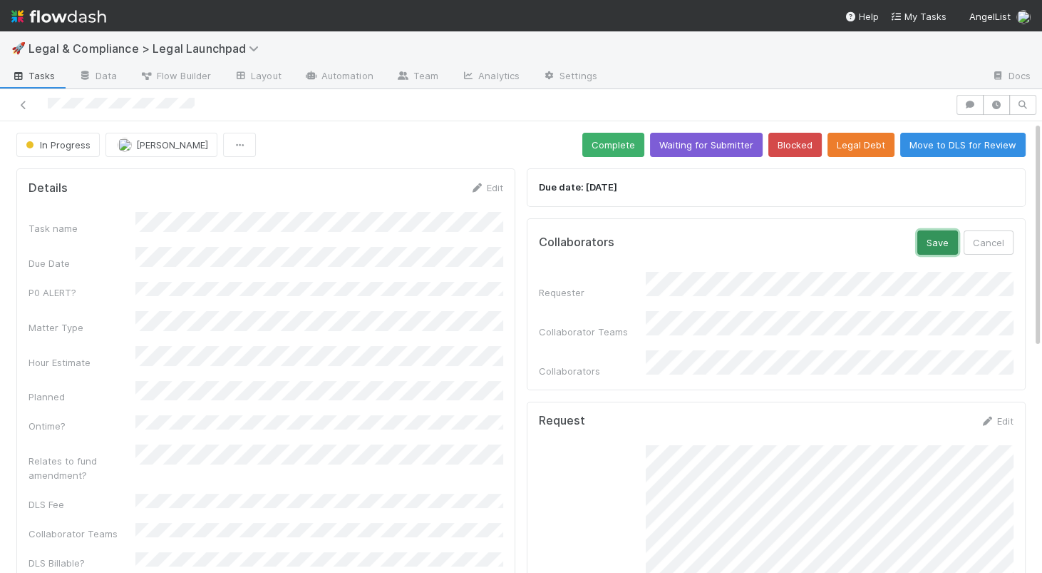
click at [937, 242] on button "Save" at bounding box center [938, 242] width 41 height 24
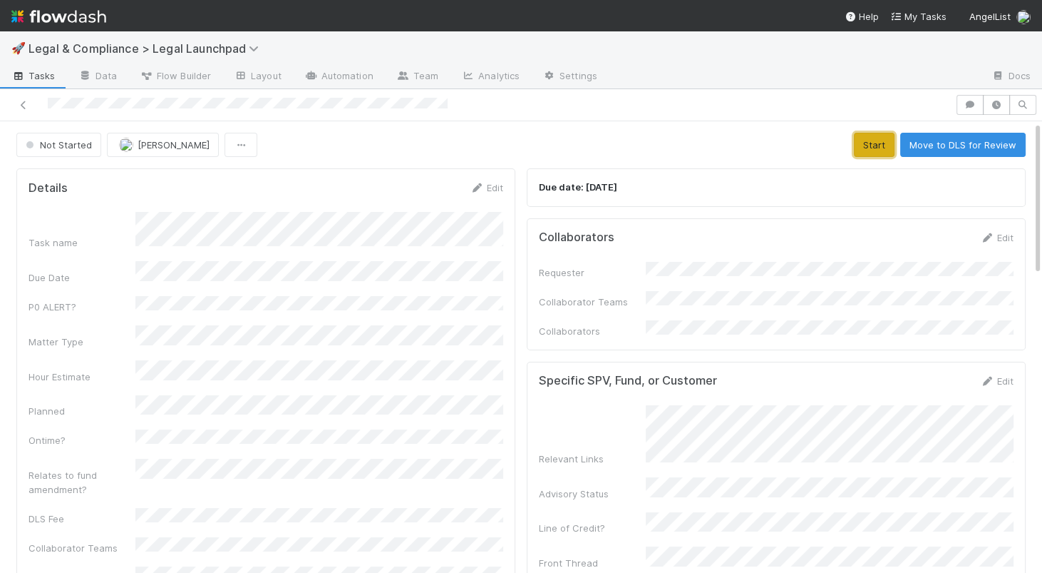
click at [868, 138] on button "Start" at bounding box center [874, 145] width 41 height 24
click at [1009, 241] on link "Edit" at bounding box center [997, 237] width 34 height 11
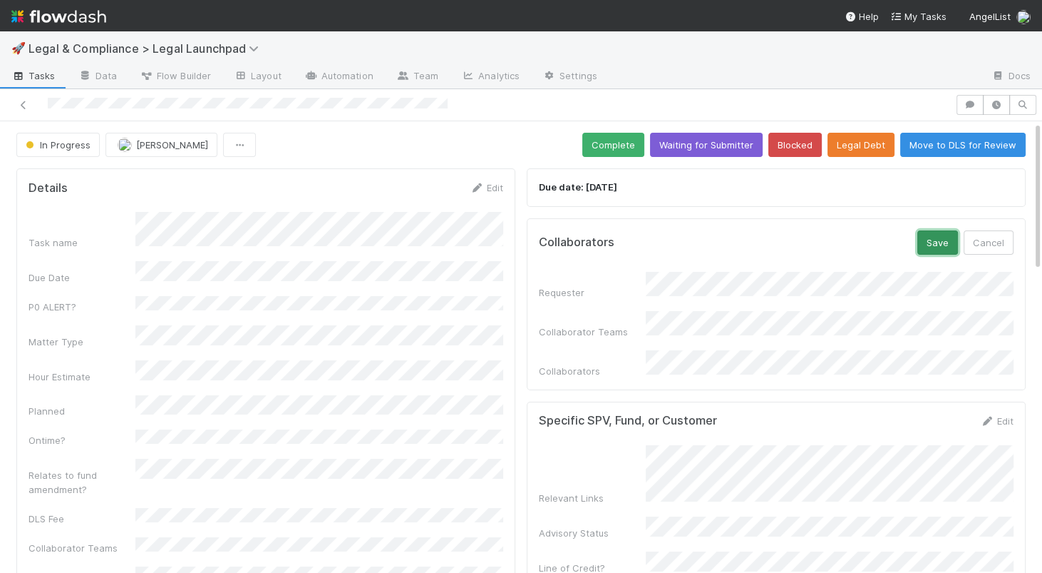
click at [946, 244] on button "Save" at bounding box center [938, 242] width 41 height 24
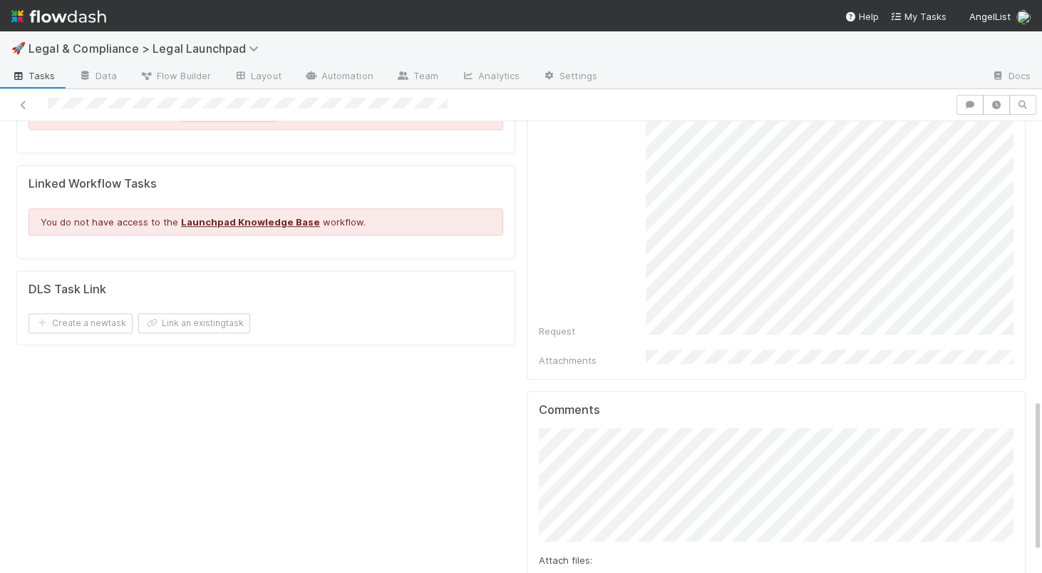
scroll to position [878, 0]
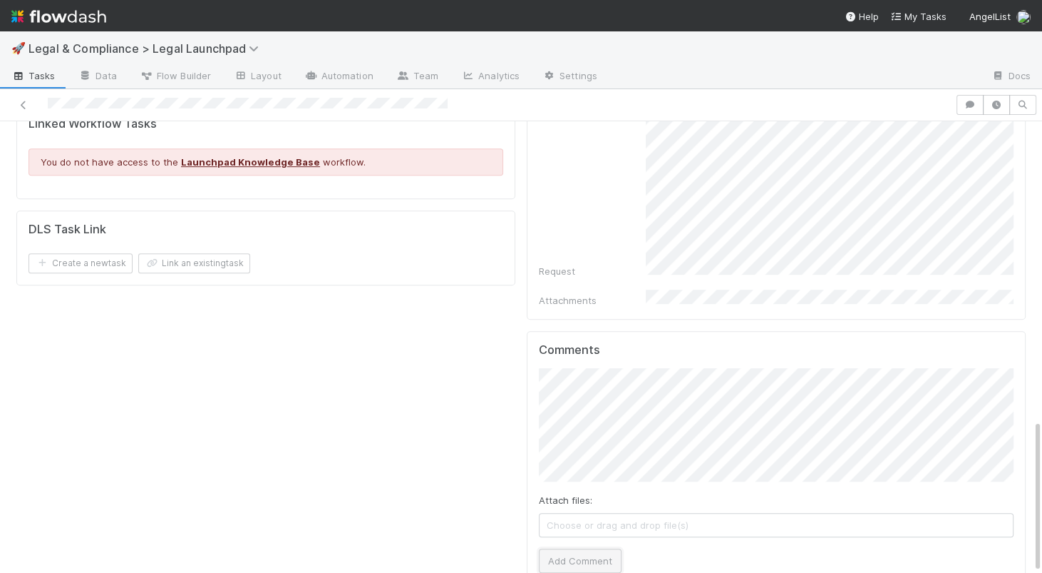
click at [583, 548] on button "Add Comment" at bounding box center [580, 560] width 83 height 24
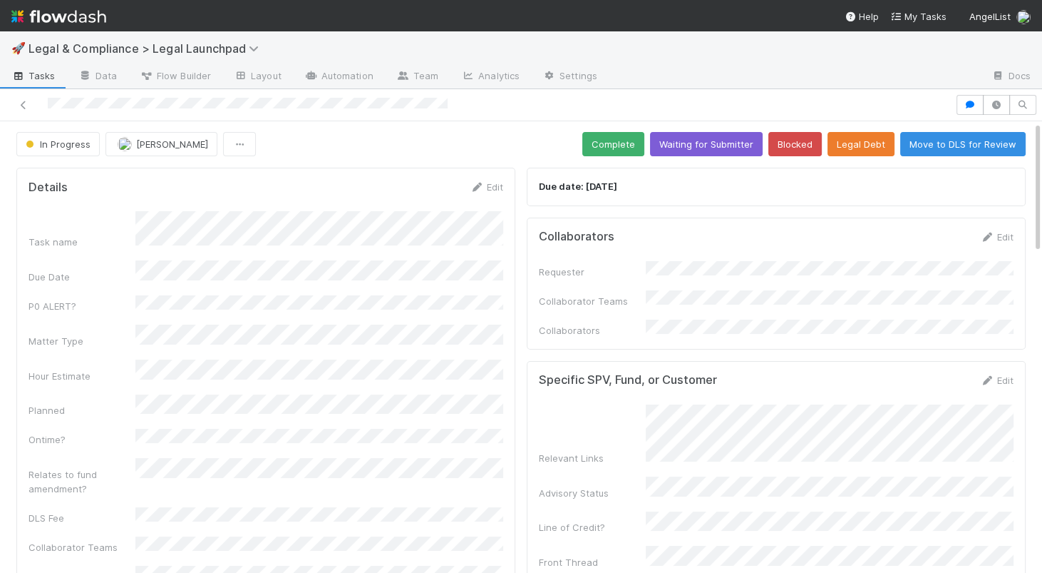
scroll to position [0, 0]
click at [1010, 237] on link "Edit" at bounding box center [997, 237] width 34 height 11
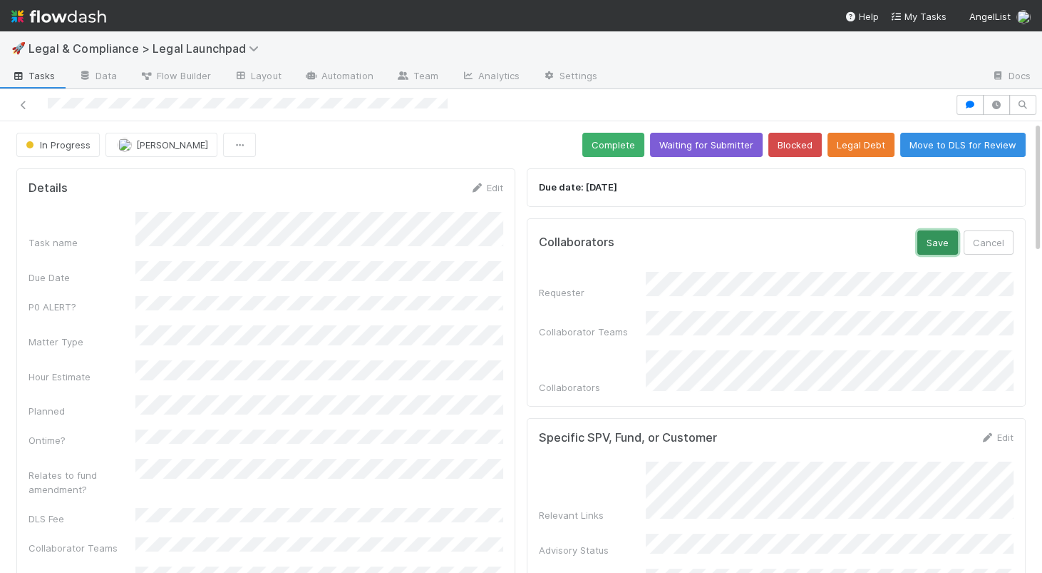
click at [940, 245] on button "Save" at bounding box center [938, 242] width 41 height 24
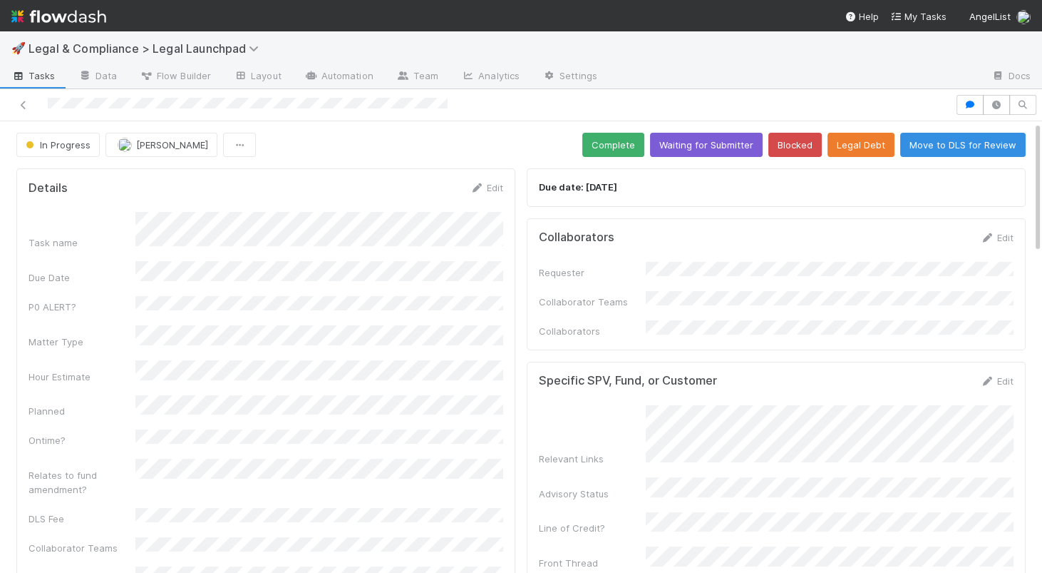
click at [65, 22] on img at bounding box center [58, 16] width 95 height 24
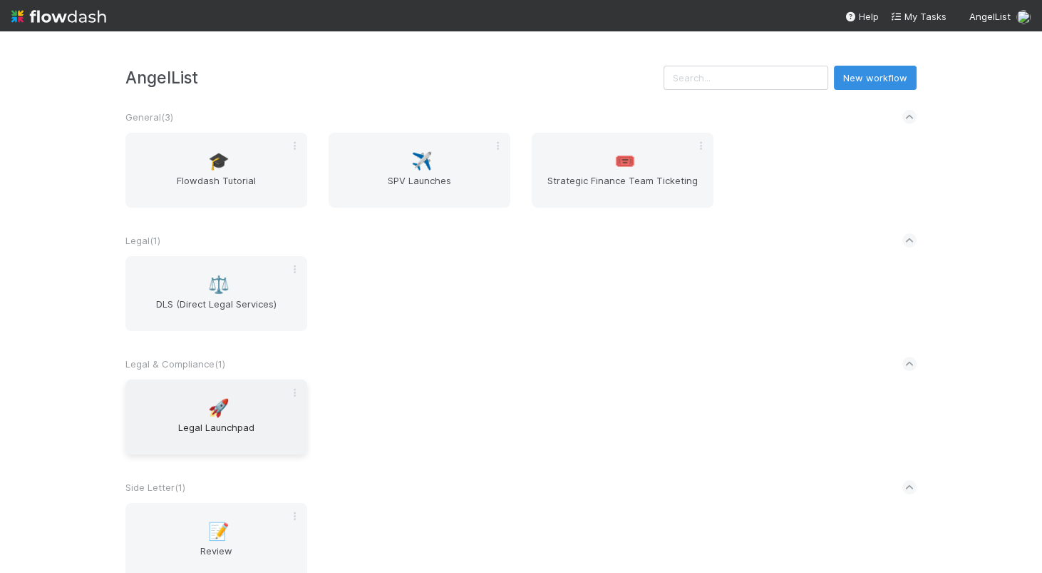
click at [221, 417] on div "🚀 Legal Launchpad" at bounding box center [216, 416] width 182 height 75
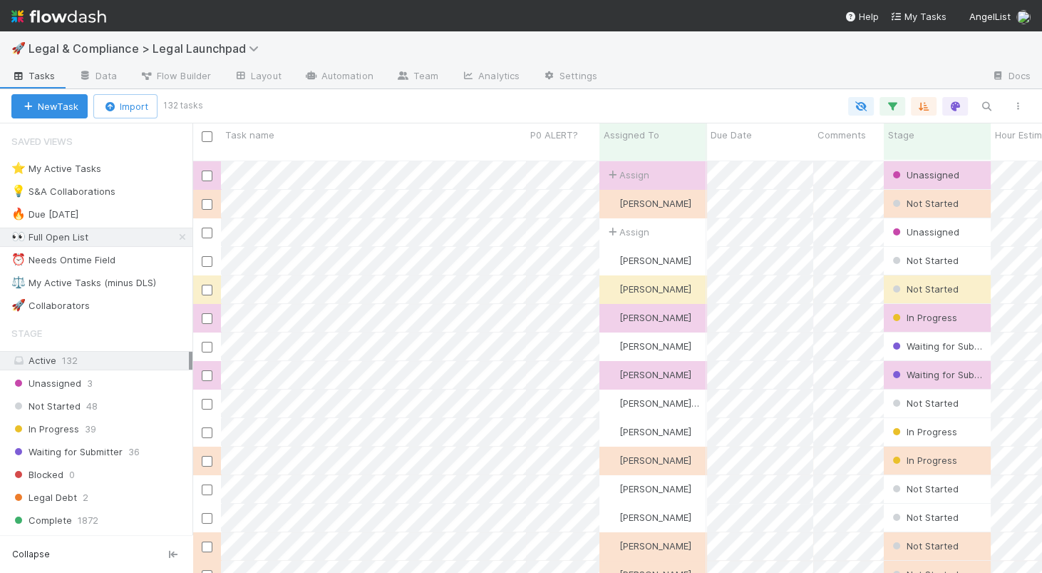
scroll to position [423, 849]
click at [161, 166] on div "⭐ My Active Tasks 20" at bounding box center [101, 169] width 181 height 18
